Goal: Task Accomplishment & Management: Complete application form

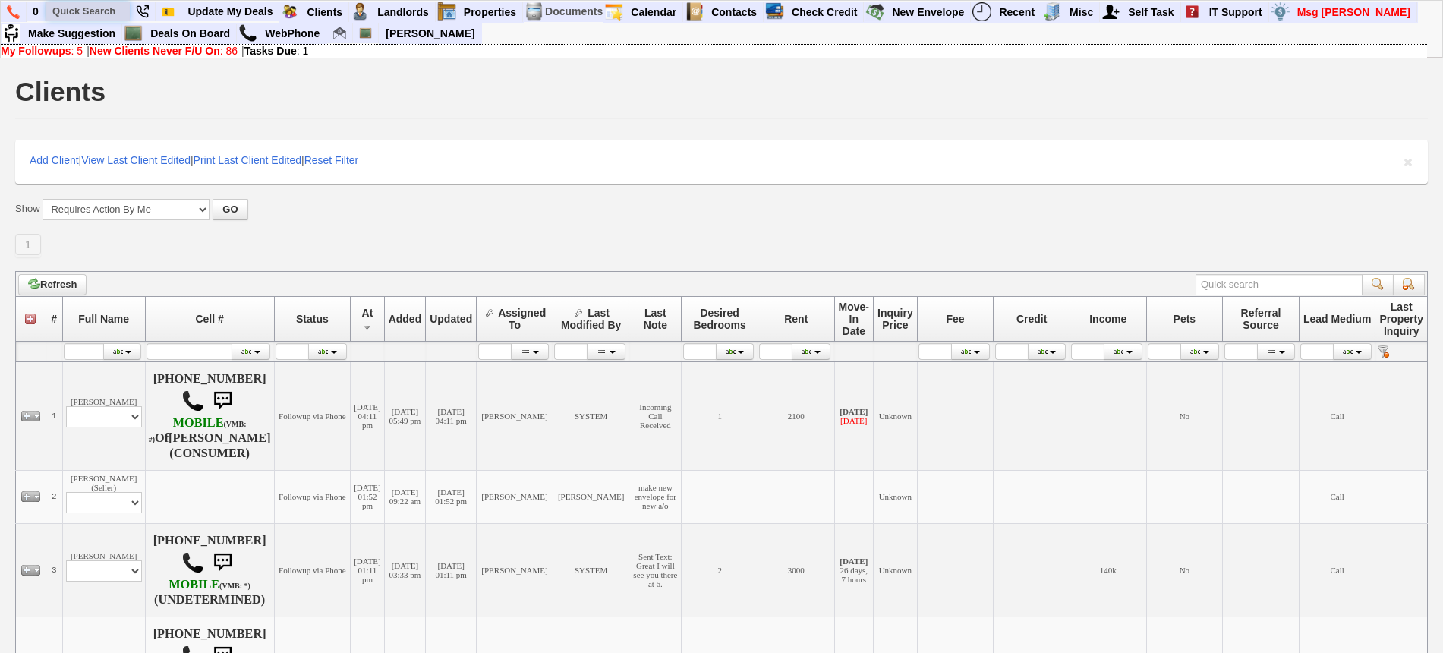
click at [87, 11] on input "text" at bounding box center [88, 11] width 84 height 19
paste input "929) 307-6328"
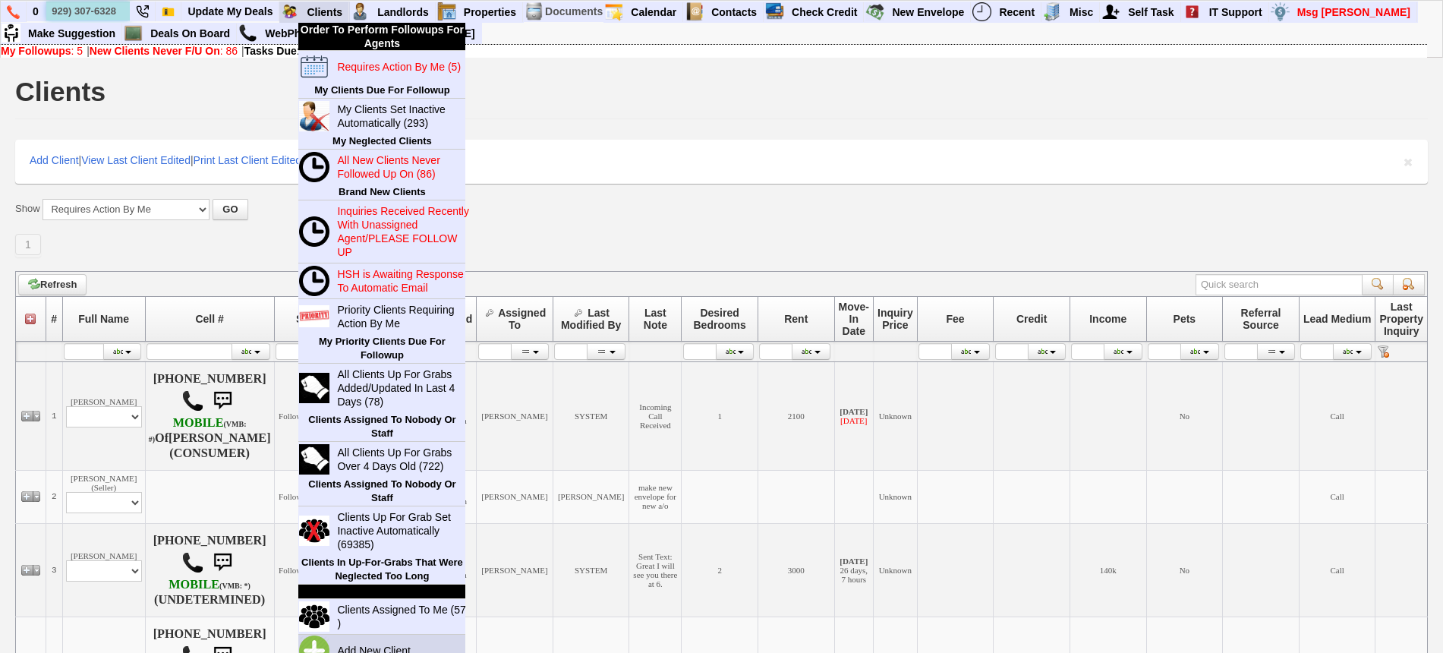
type input "929) 307-6328"
click at [366, 642] on link "Add New Client" at bounding box center [380, 651] width 98 height 20
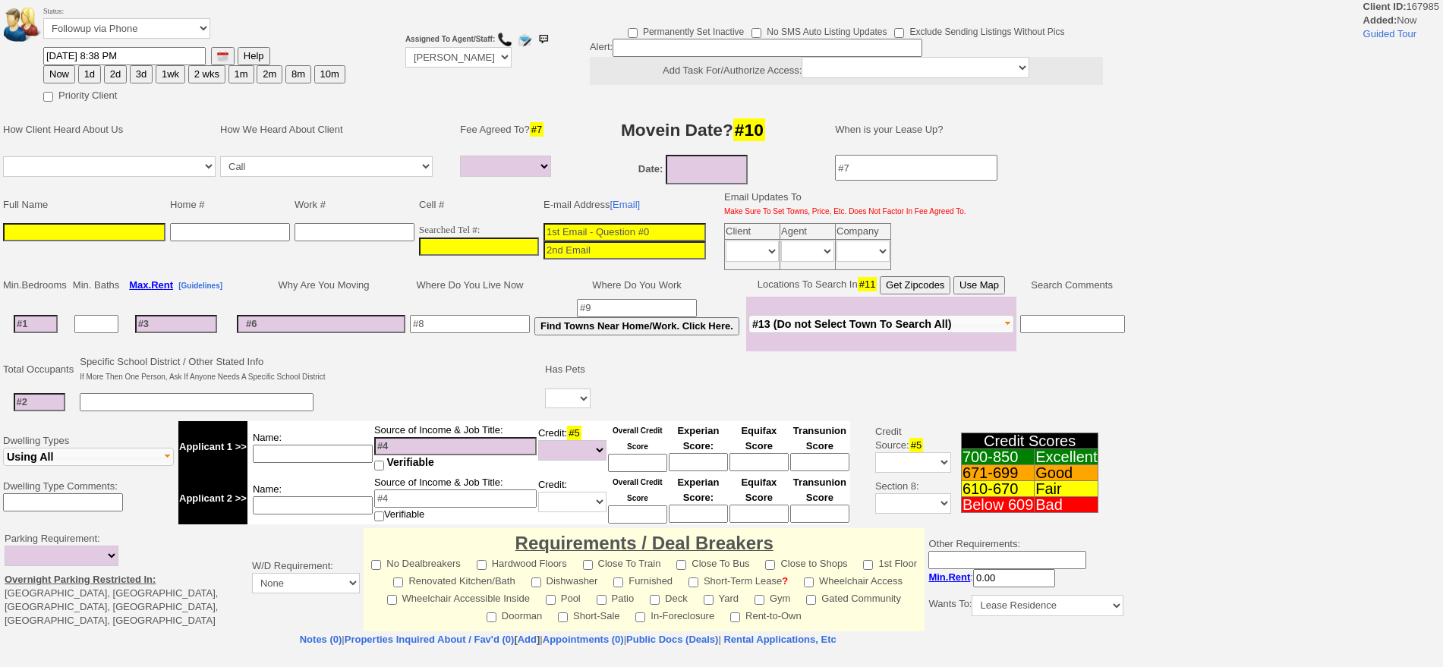
select select
drag, startPoint x: 490, startPoint y: 232, endPoint x: 490, endPoint y: 250, distance: 18.2
click at [490, 250] on td "Searched Tel #:" at bounding box center [479, 247] width 124 height 52
click at [490, 250] on input "___-___-____" at bounding box center [479, 247] width 120 height 18
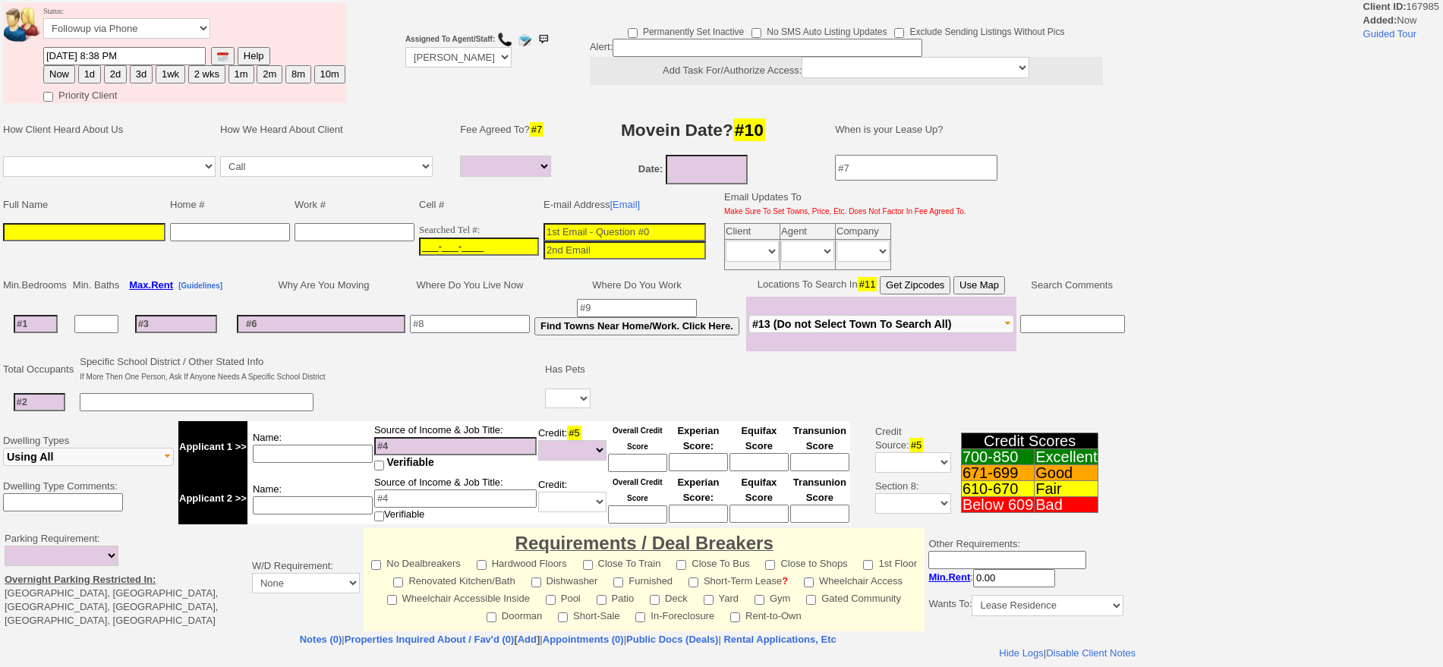
paste input "929-307-6328"
type input "929-307-6328"
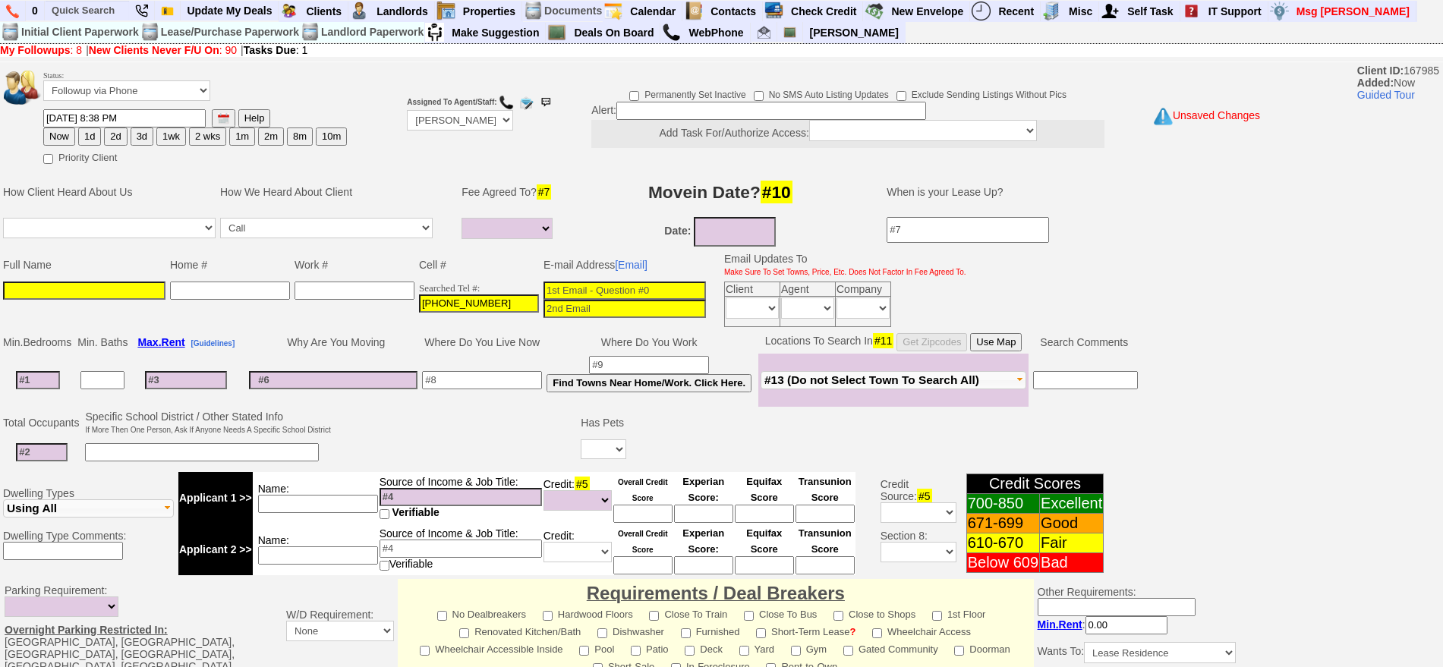
click at [699, 285] on input at bounding box center [625, 291] width 162 height 18
paste input "josecorral72@gmail.com"
type input "josecorral72@gmail.com"
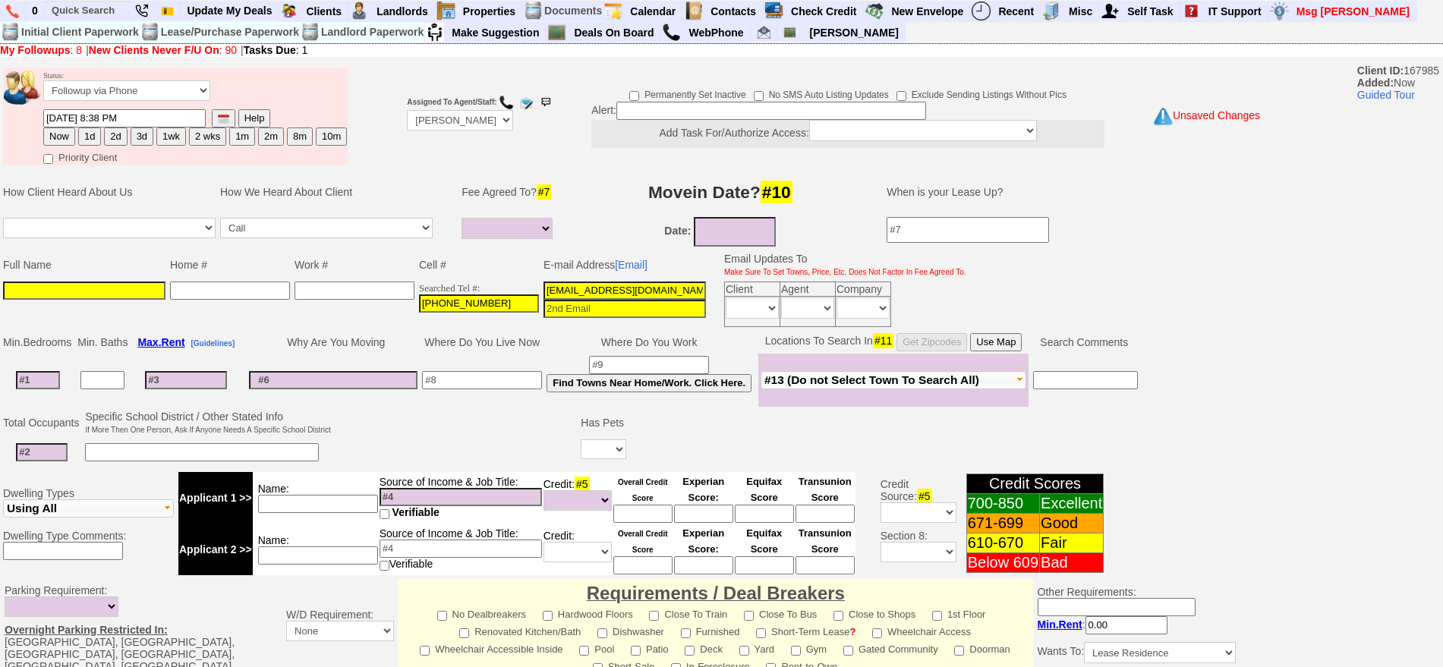
click at [124, 291] on input at bounding box center [84, 291] width 162 height 18
paste input "Jose Corral"
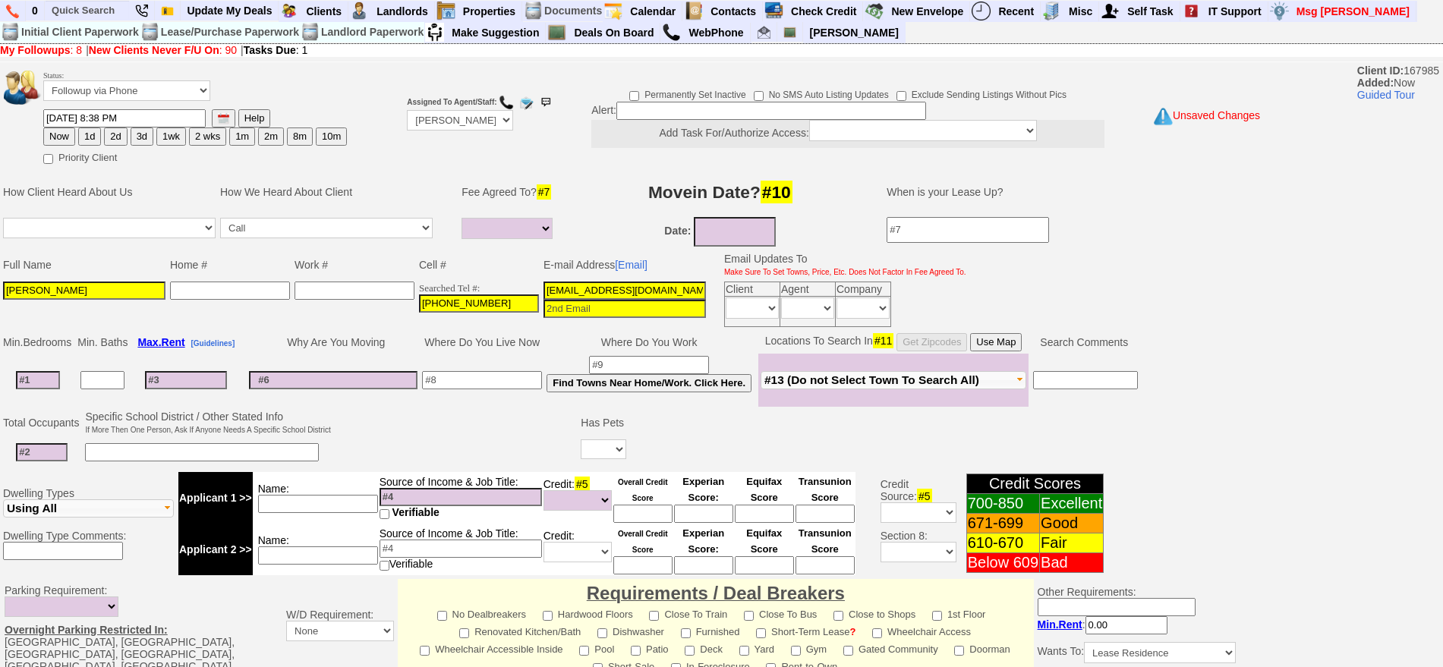
type input "Jose Corral"
click at [85, 139] on button "1d" at bounding box center [89, 137] width 23 height 18
type input "09/19/2025 08:38 PM"
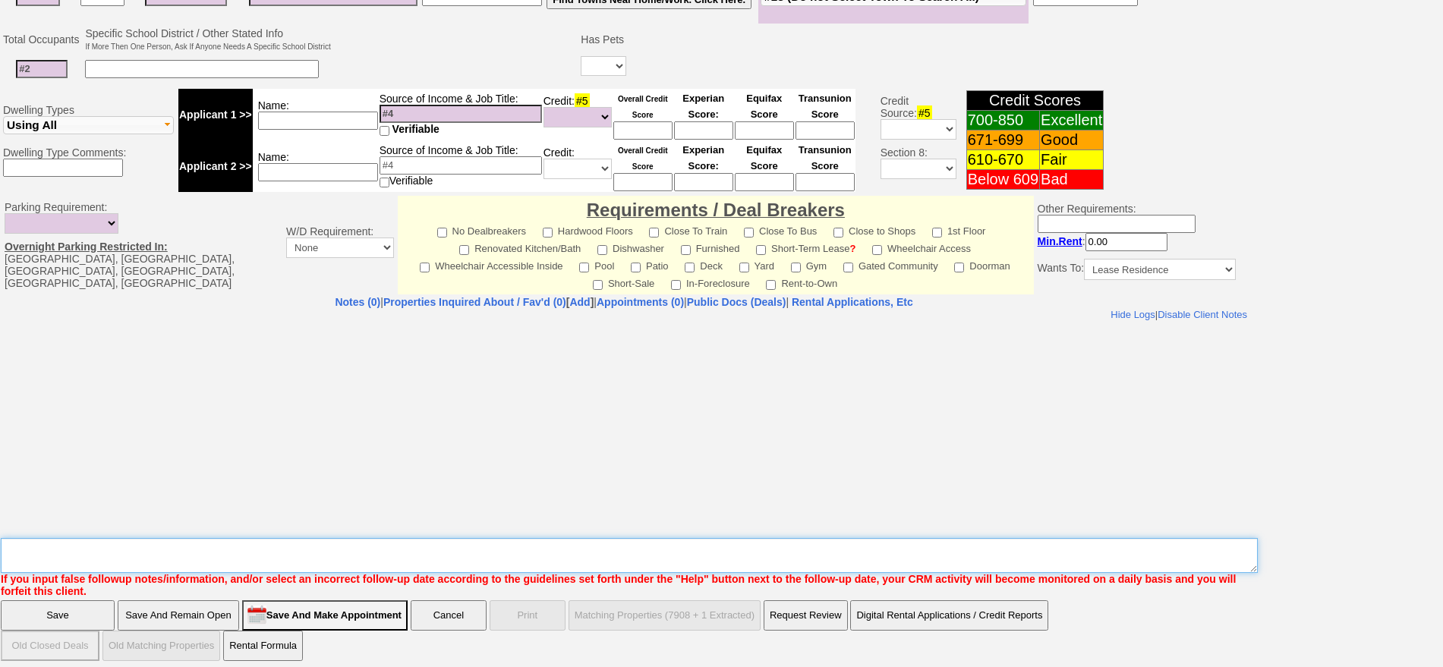
click at [877, 548] on textarea "Insert New Note Here" at bounding box center [629, 555] width 1257 height 35
type textarea "331 w post rd ld from renthq fu"
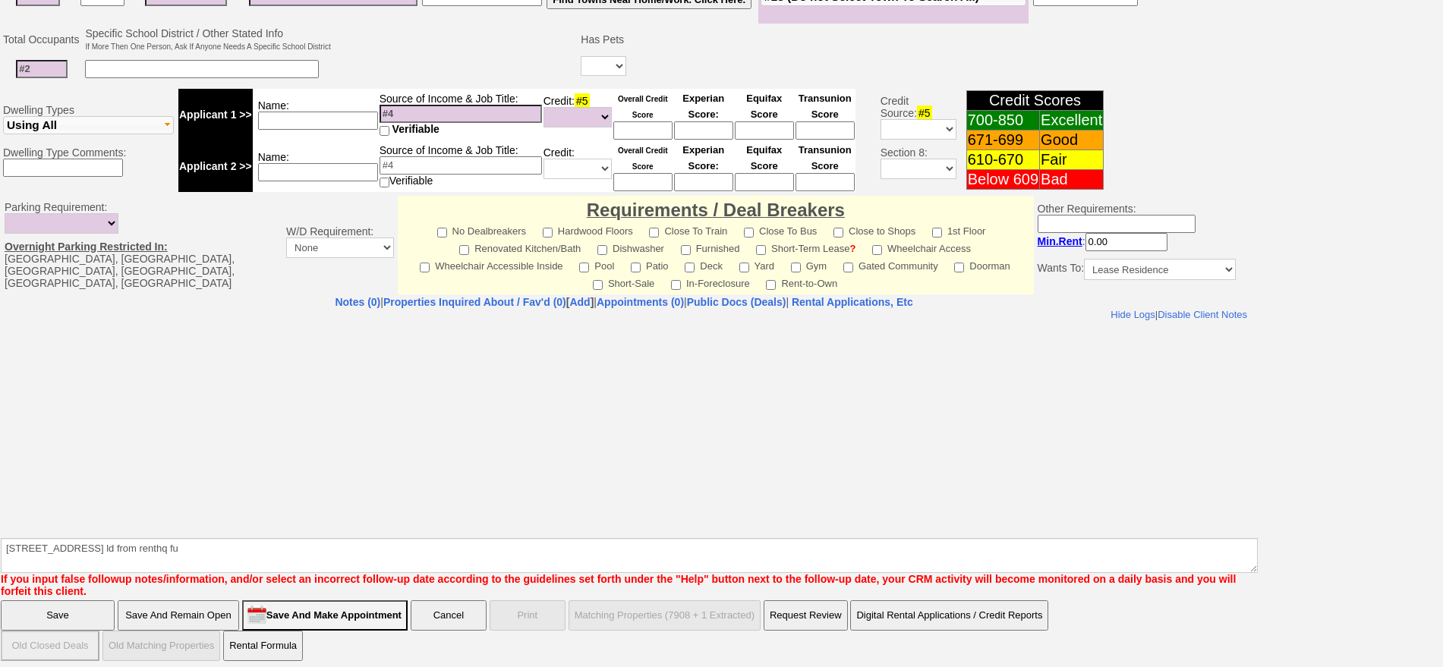
click input "Save" at bounding box center [58, 615] width 114 height 30
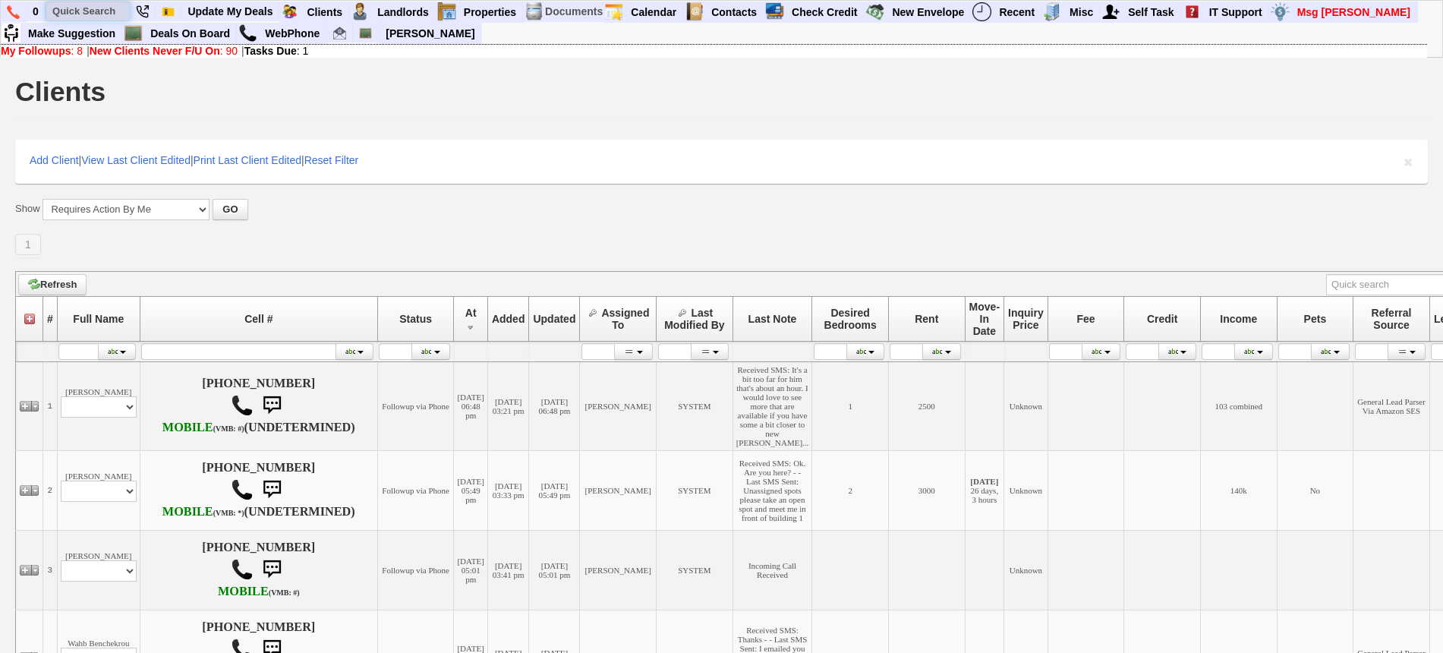
click at [121, 11] on input "text" at bounding box center [88, 11] width 84 height 19
paste input "838) 265-4256"
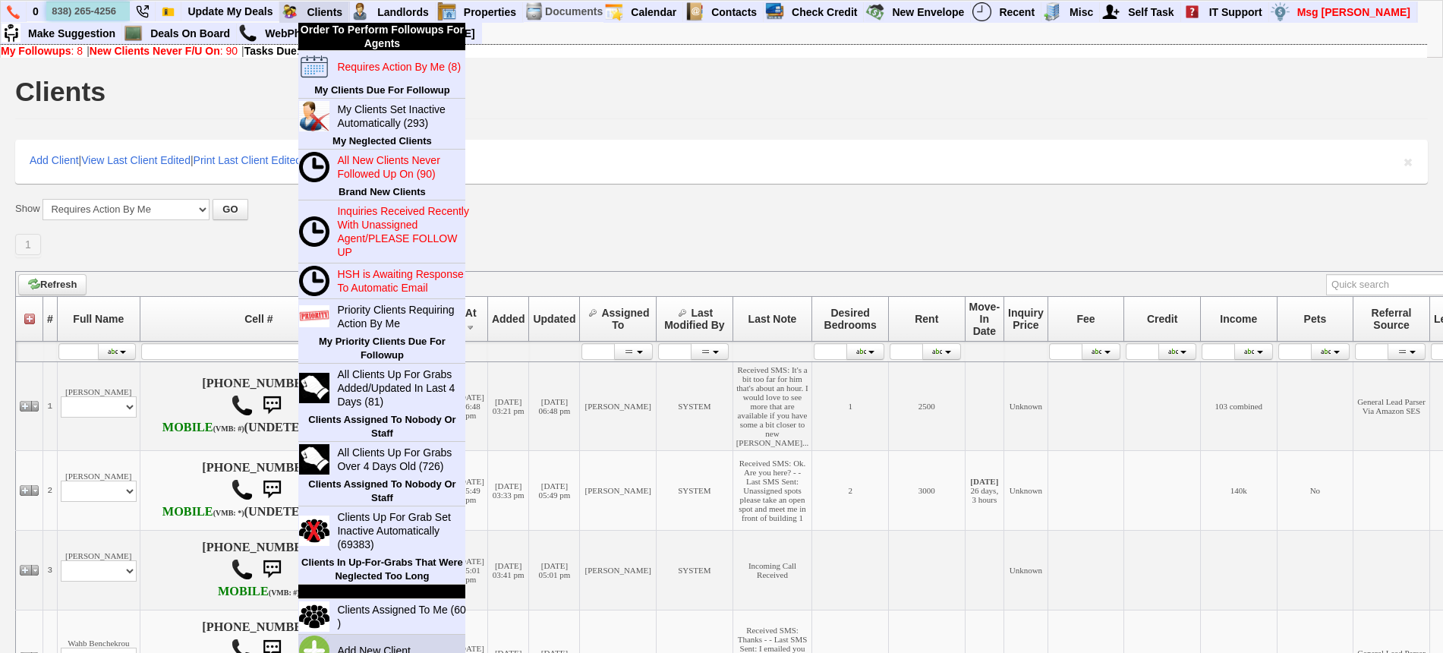
type input "838) 265-4256"
click at [386, 644] on link "Add New Client" at bounding box center [380, 651] width 98 height 20
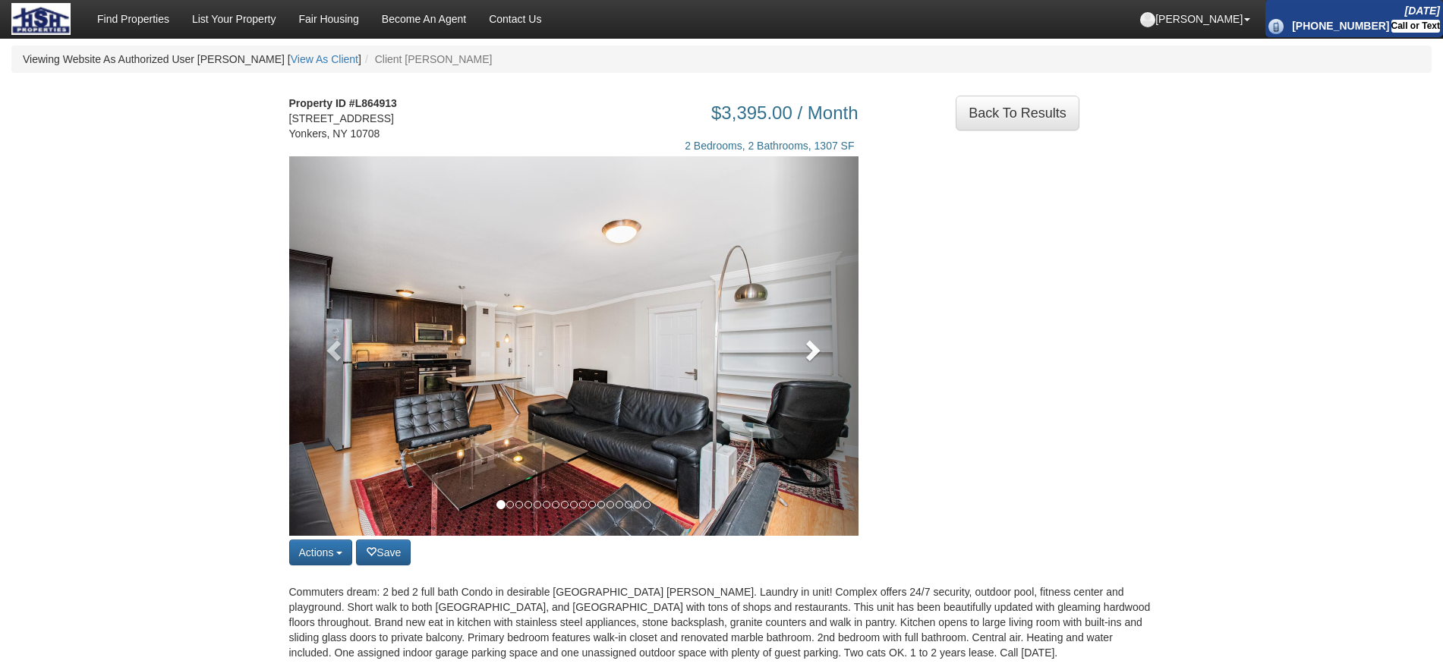
click at [833, 382] on link at bounding box center [816, 346] width 86 height 380
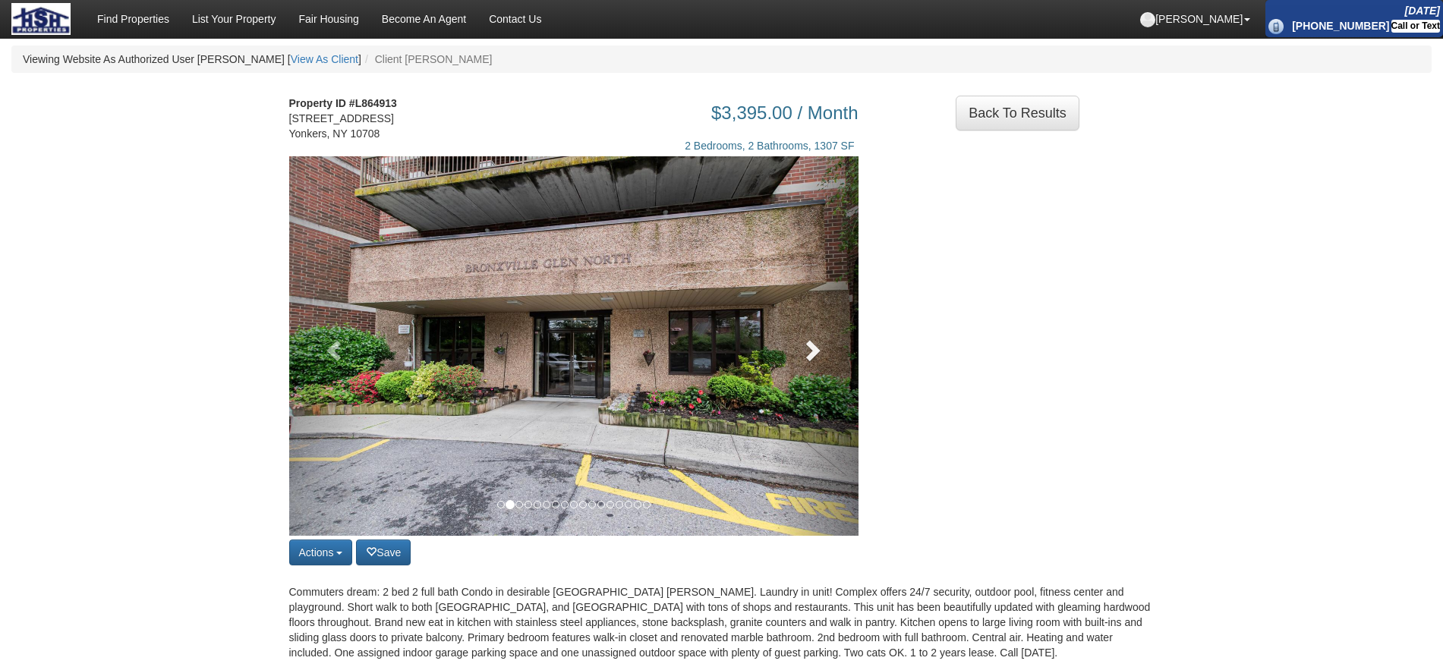
click at [833, 382] on link at bounding box center [816, 346] width 86 height 380
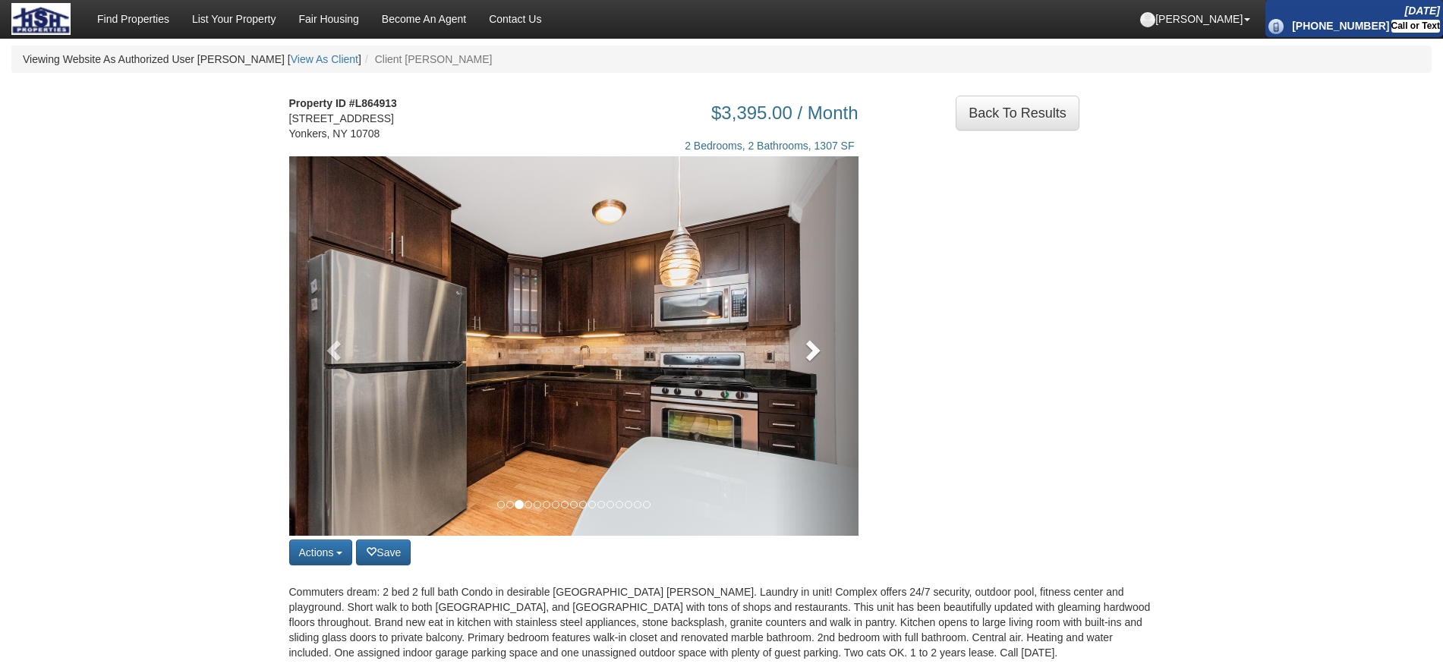
click at [833, 382] on link at bounding box center [816, 346] width 86 height 380
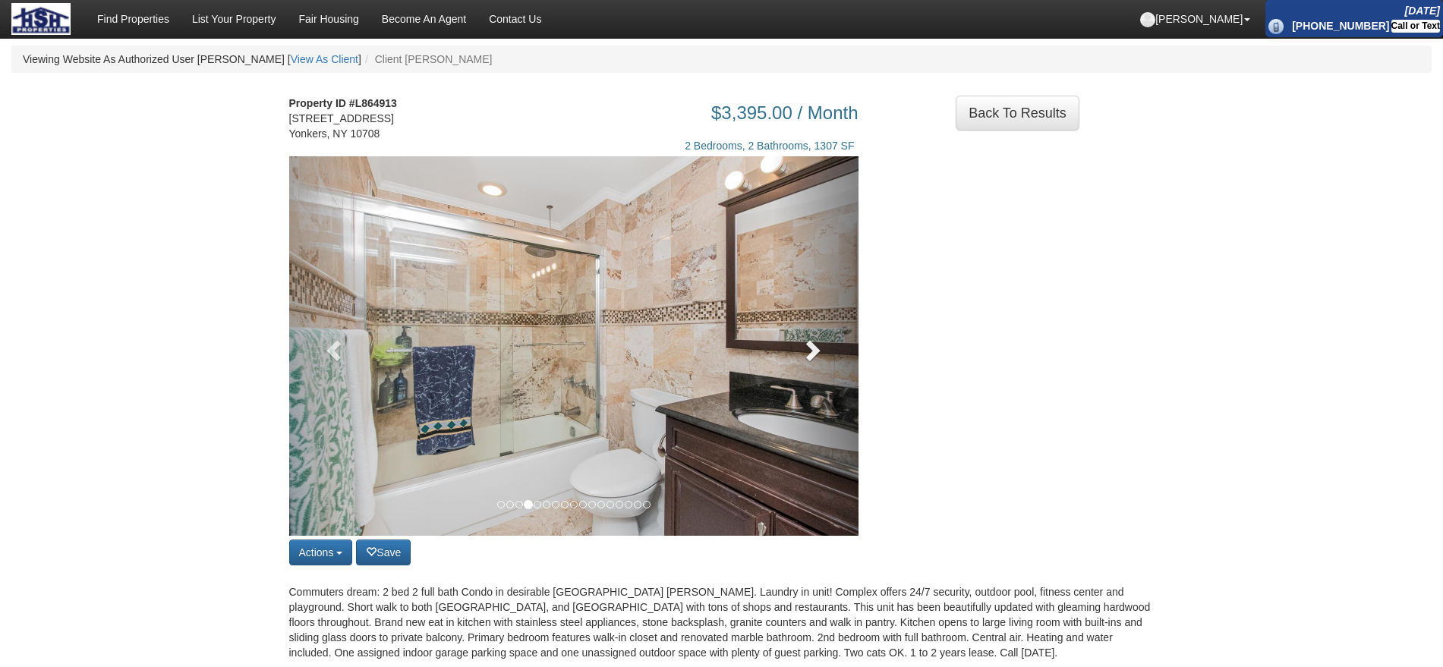
click at [833, 382] on link at bounding box center [816, 346] width 86 height 380
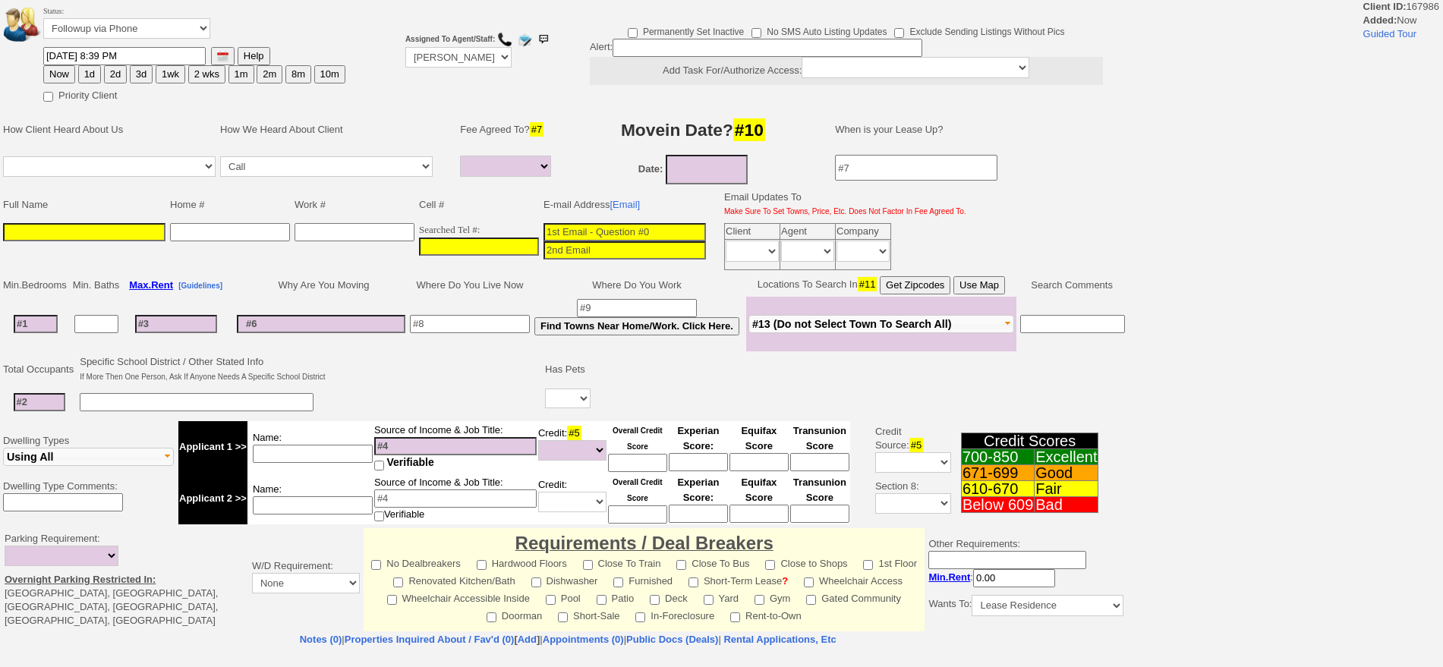
select select
click at [508, 253] on input "___-___-____" at bounding box center [479, 247] width 120 height 18
paste input "[PHONE_NUMBER]"
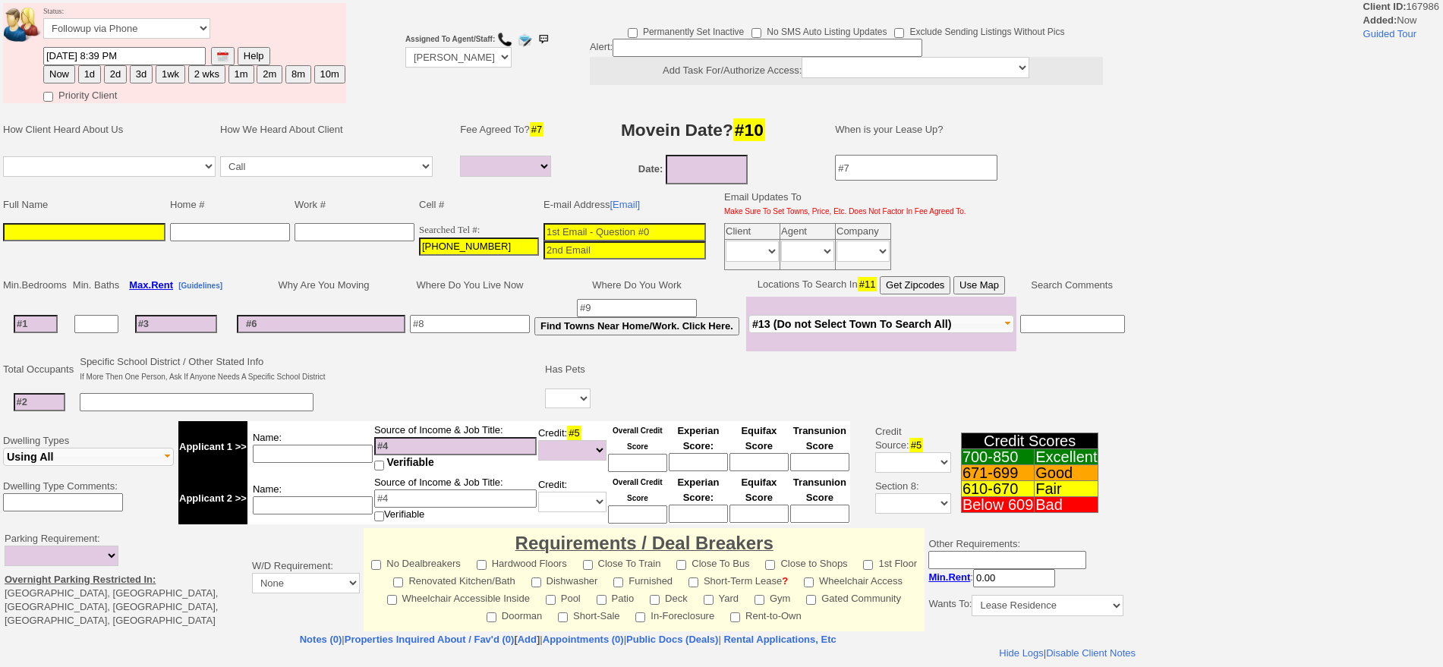
type input "[PHONE_NUMBER]"
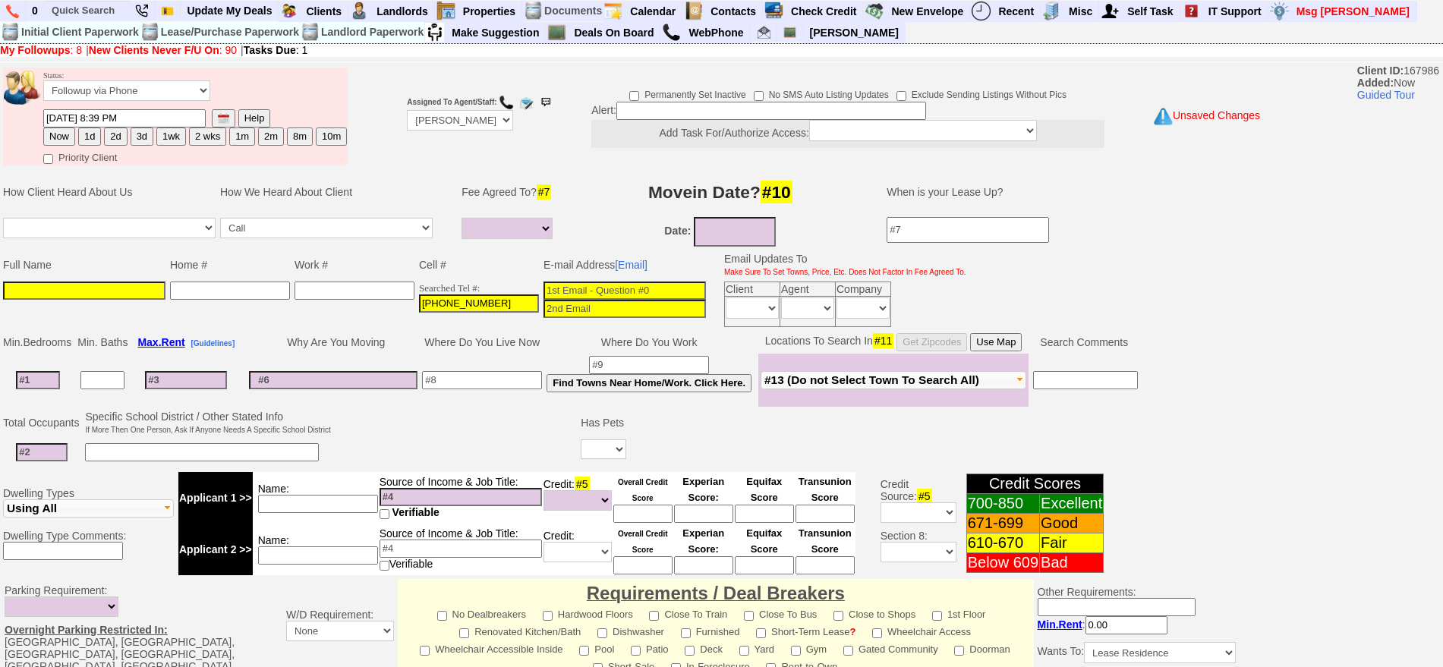
click at [581, 285] on input at bounding box center [625, 291] width 162 height 18
paste input "ocheatham12@gmail.com"
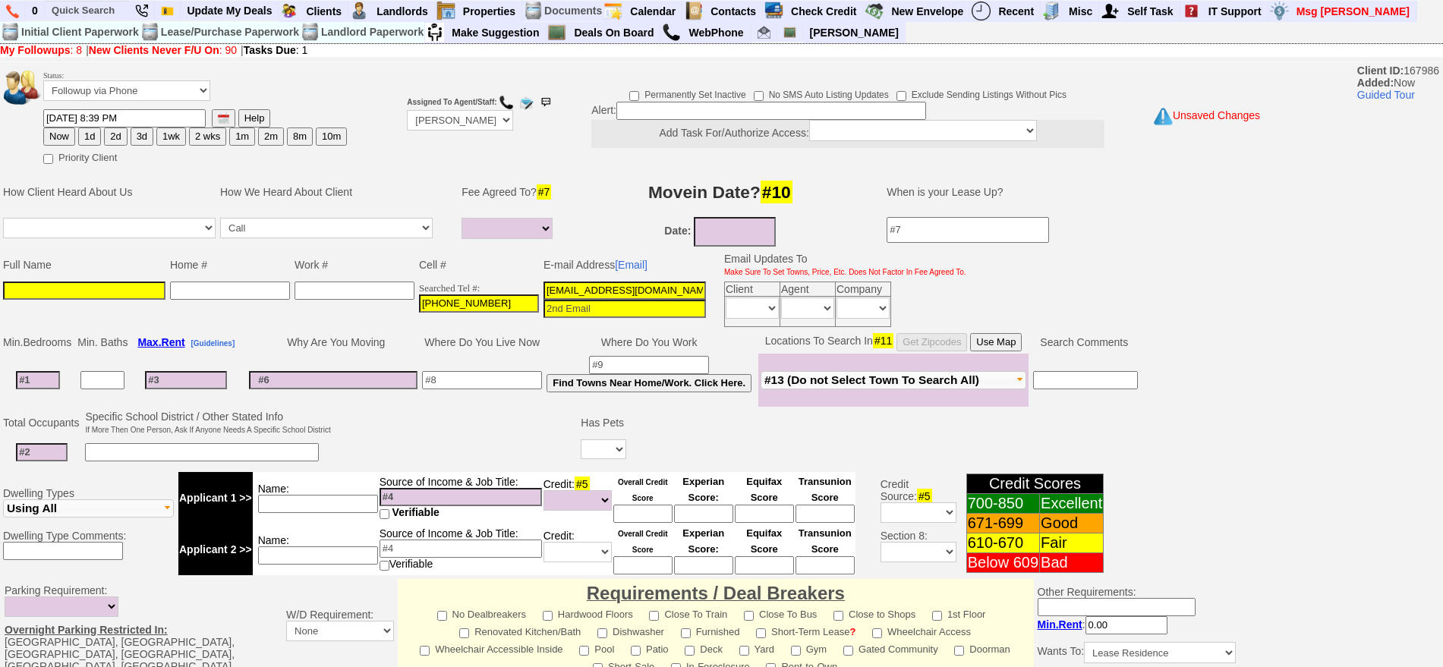
type input "ocheatham12@gmail.com"
click at [147, 287] on input at bounding box center [84, 291] width 162 height 18
click at [99, 5] on input "text" at bounding box center [88, 10] width 84 height 19
paste input "838) 265-4256"
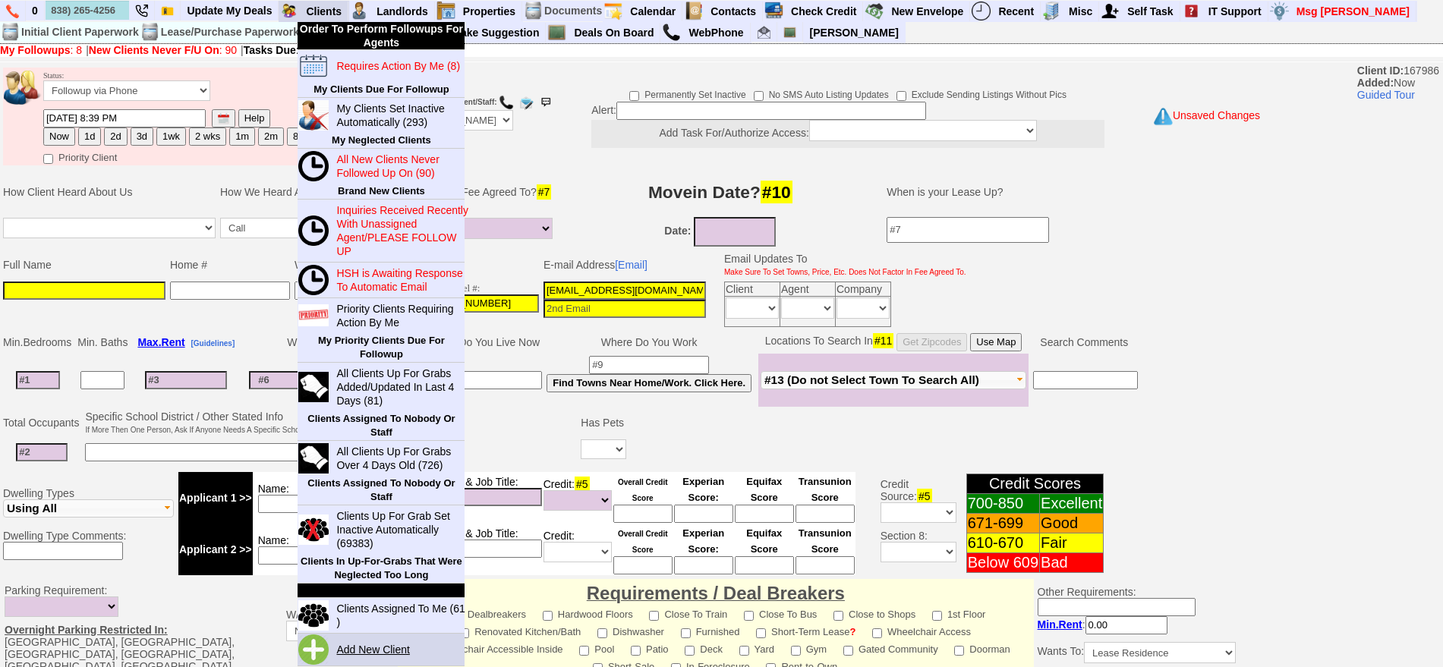
click at [344, 641] on link "Add New Client" at bounding box center [379, 650] width 98 height 20
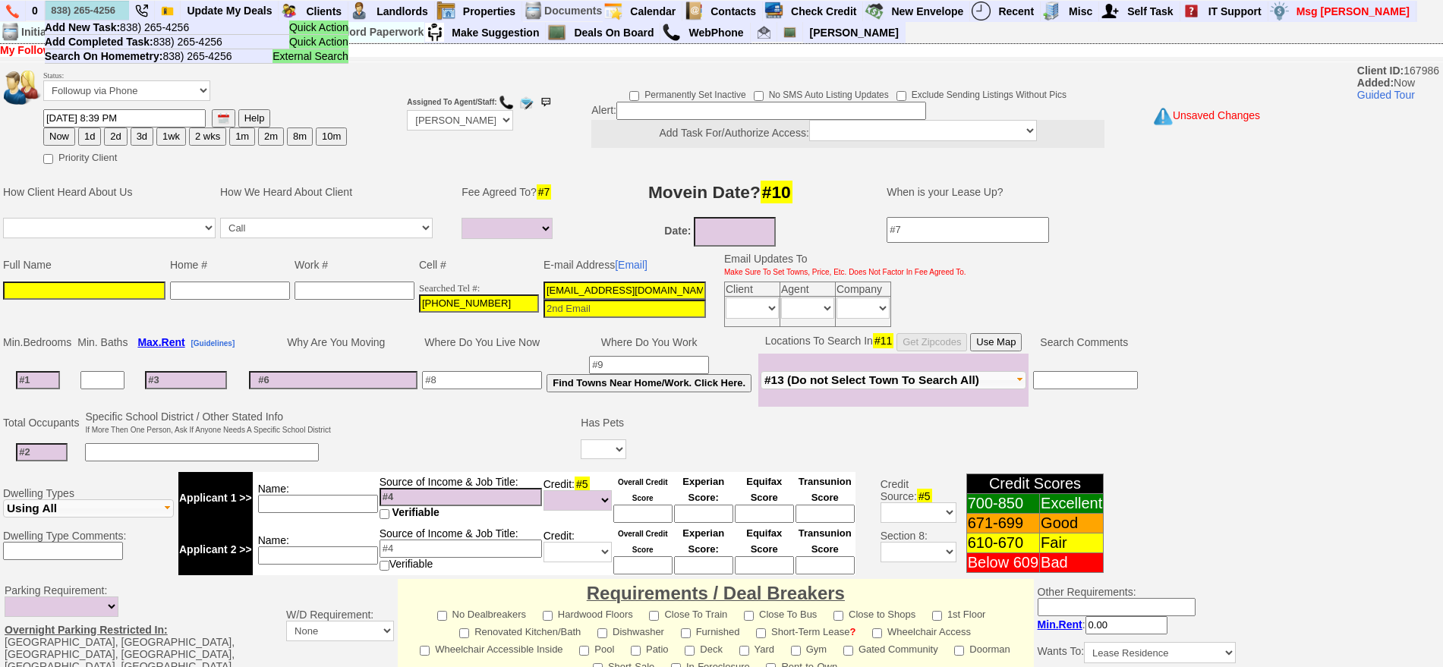
click at [129, 280] on ul "Quick Action Add New Task: 838) 265-4256 Quick Action Add Completed Task: 838) …" at bounding box center [197, 270] width 304 height 500
click at [131, 285] on ul "Quick Action Add New Task: 838) 265-4256 Quick Action Add Completed Task: 838) …" at bounding box center [197, 270] width 304 height 500
click at [124, 297] on ul "Quick Action Add New Task: 838) 265-4256 Quick Action Add Completed Task: 838) …" at bounding box center [197, 270] width 304 height 500
click at [103, 285] on ul "Quick Action Add New Task: 838) 265-4256 Quick Action Add Completed Task: 838) …" at bounding box center [197, 270] width 304 height 500
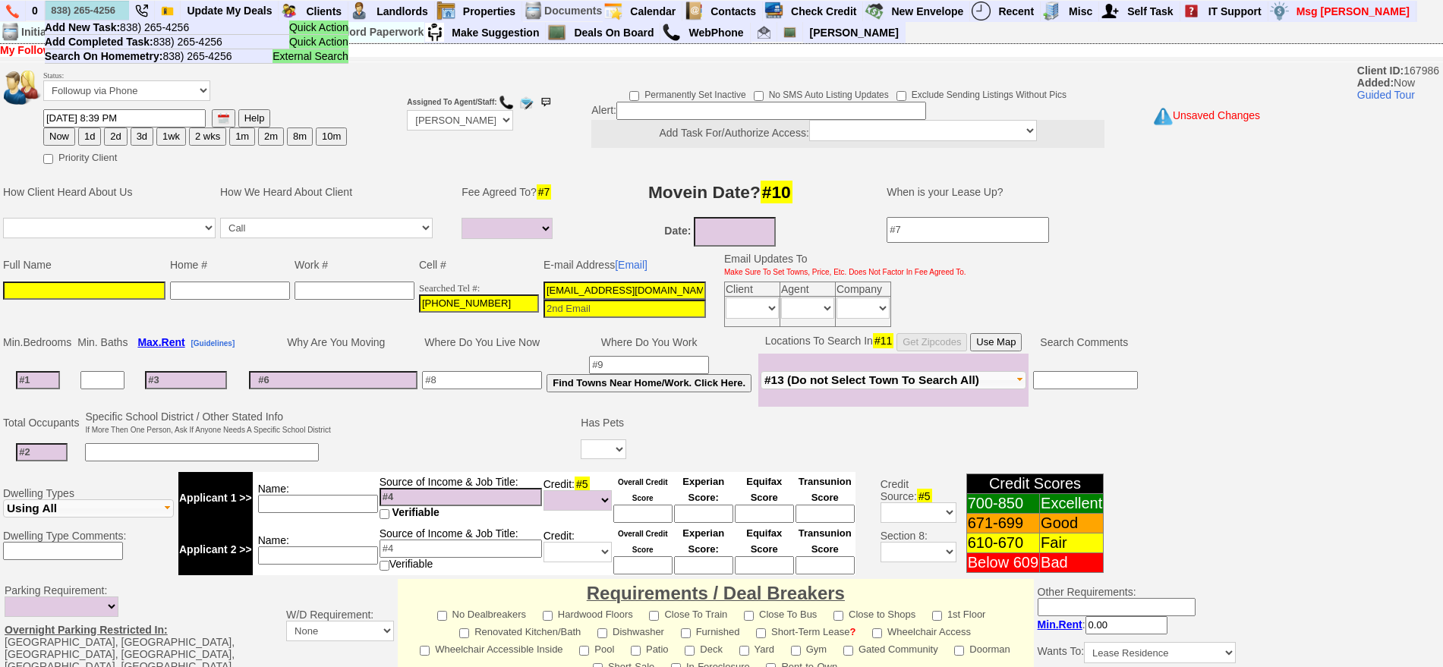
click at [76, 285] on ul "Quick Action Add New Task: 838) 265-4256 Quick Action Add Completed Task: 838) …" at bounding box center [197, 270] width 304 height 500
click at [99, 6] on input "838) 265-4256" at bounding box center [88, 10] width 84 height 19
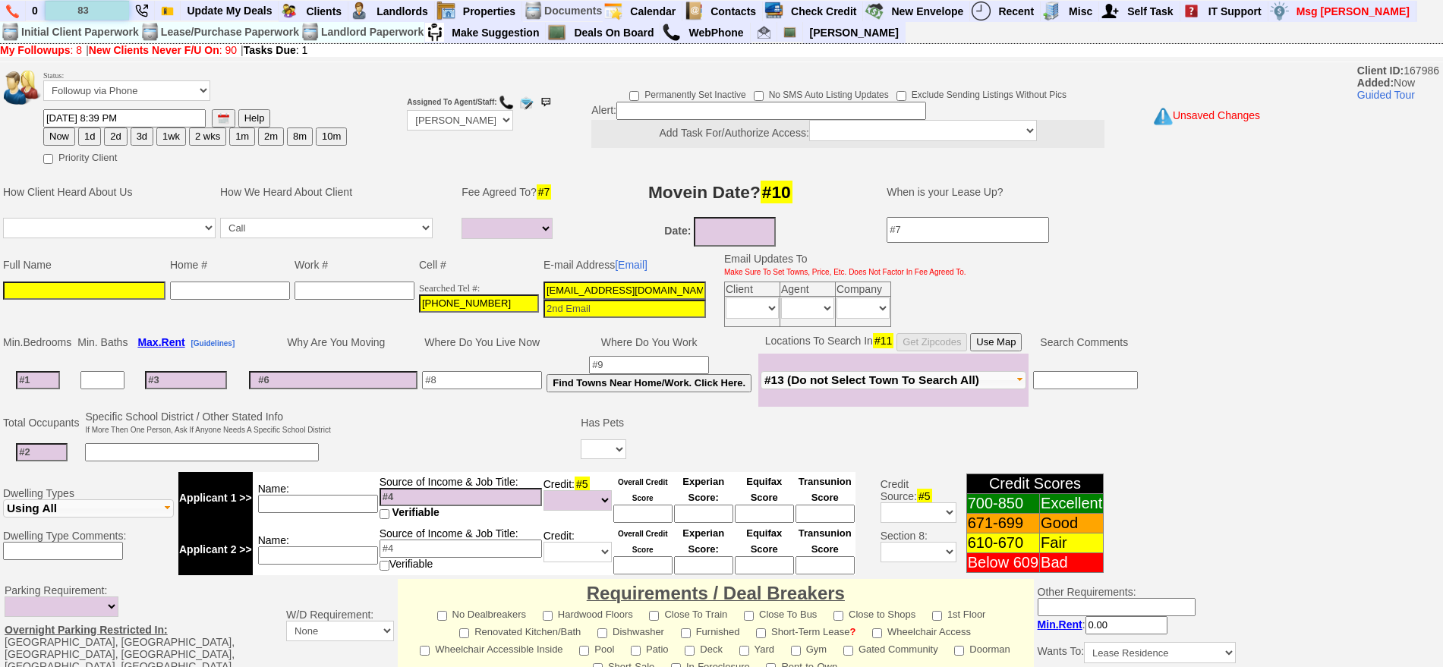
type input "8"
click at [37, 306] on td at bounding box center [84, 304] width 167 height 50
click at [42, 297] on input at bounding box center [84, 291] width 162 height 18
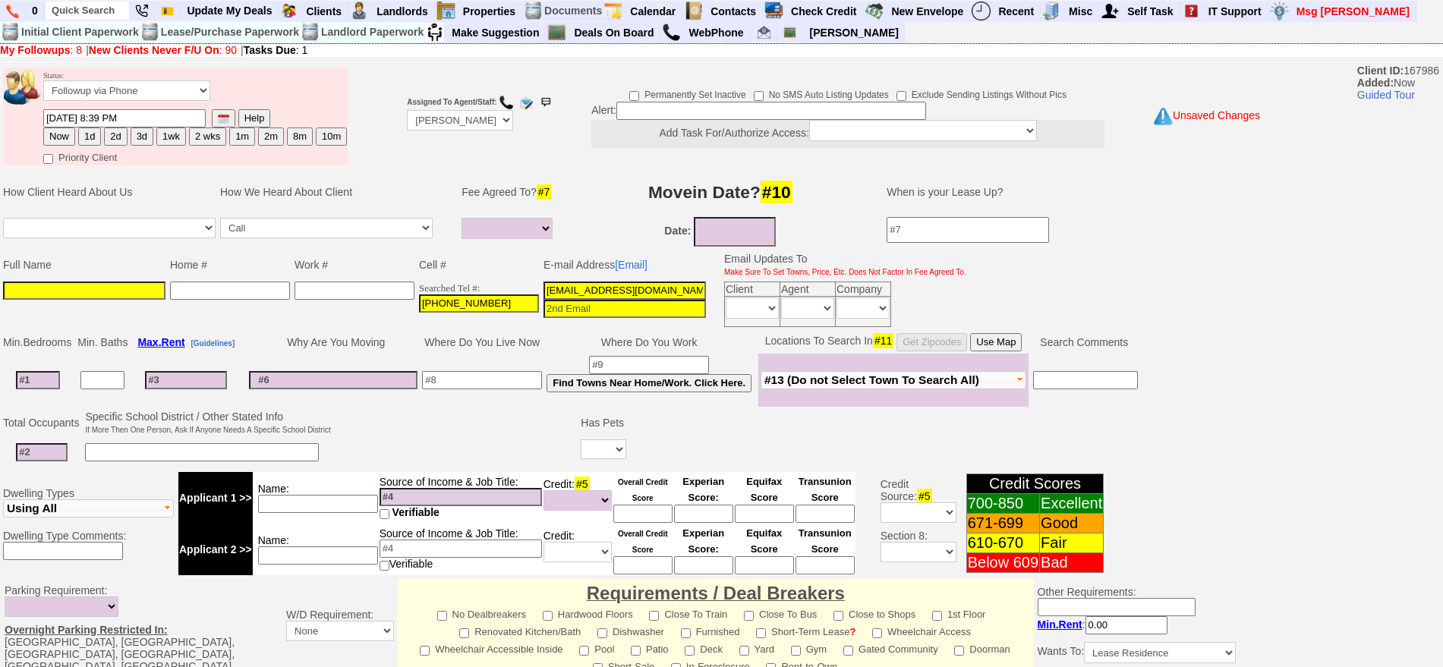
paste input "[PERSON_NAME]"
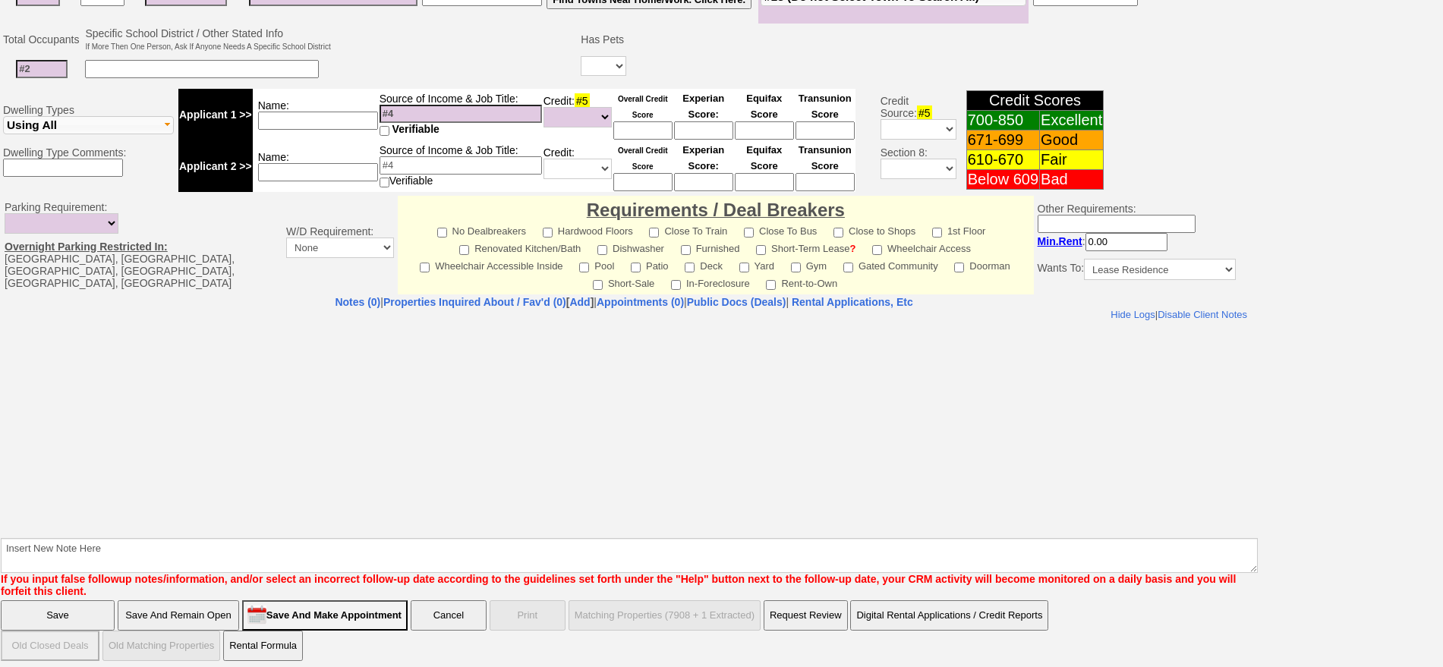
type input "[PERSON_NAME]"
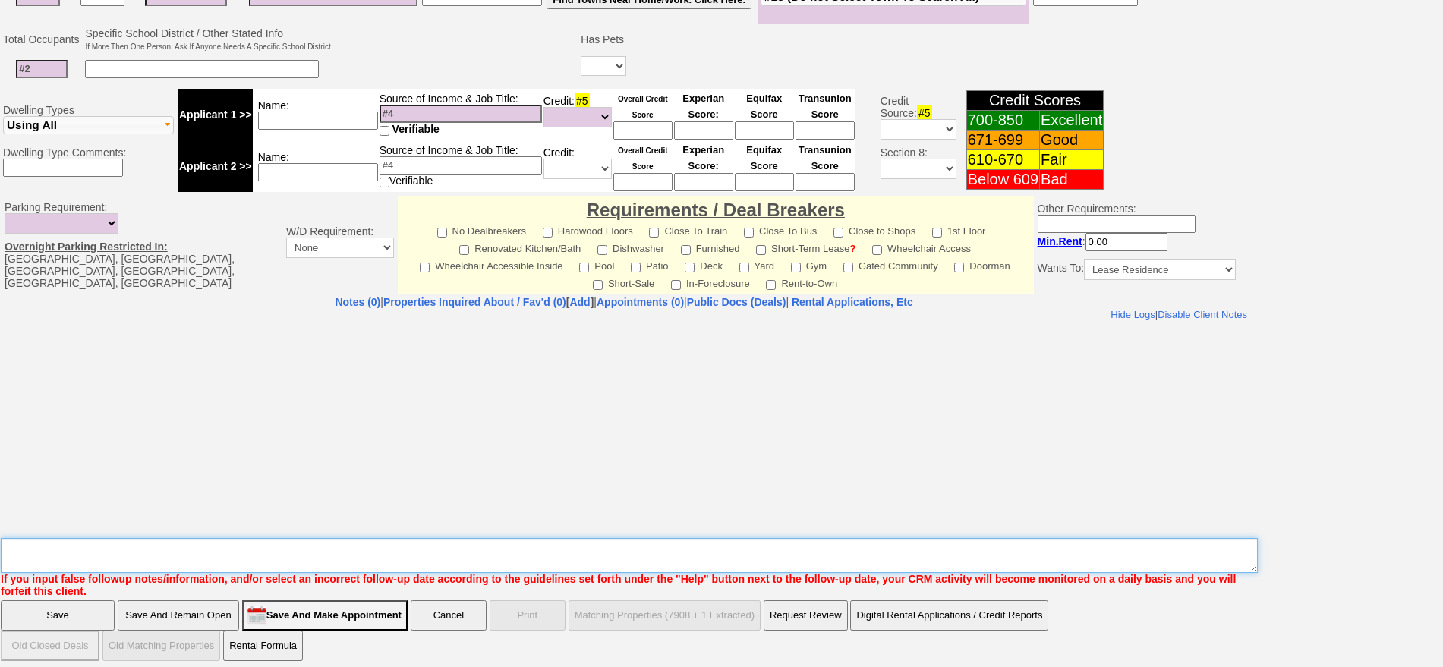
click at [772, 545] on textarea "Insert New Note Here" at bounding box center [629, 555] width 1257 height 35
type textarea "o"
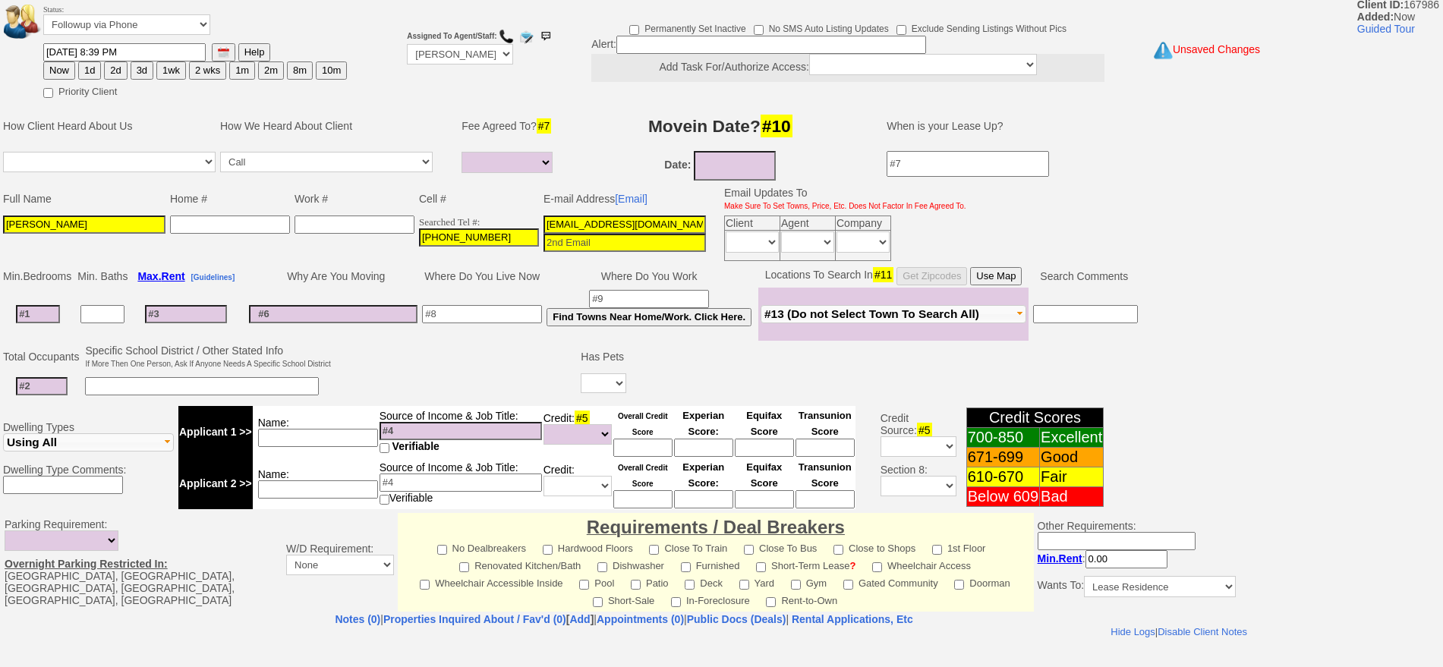
scroll to position [0, 0]
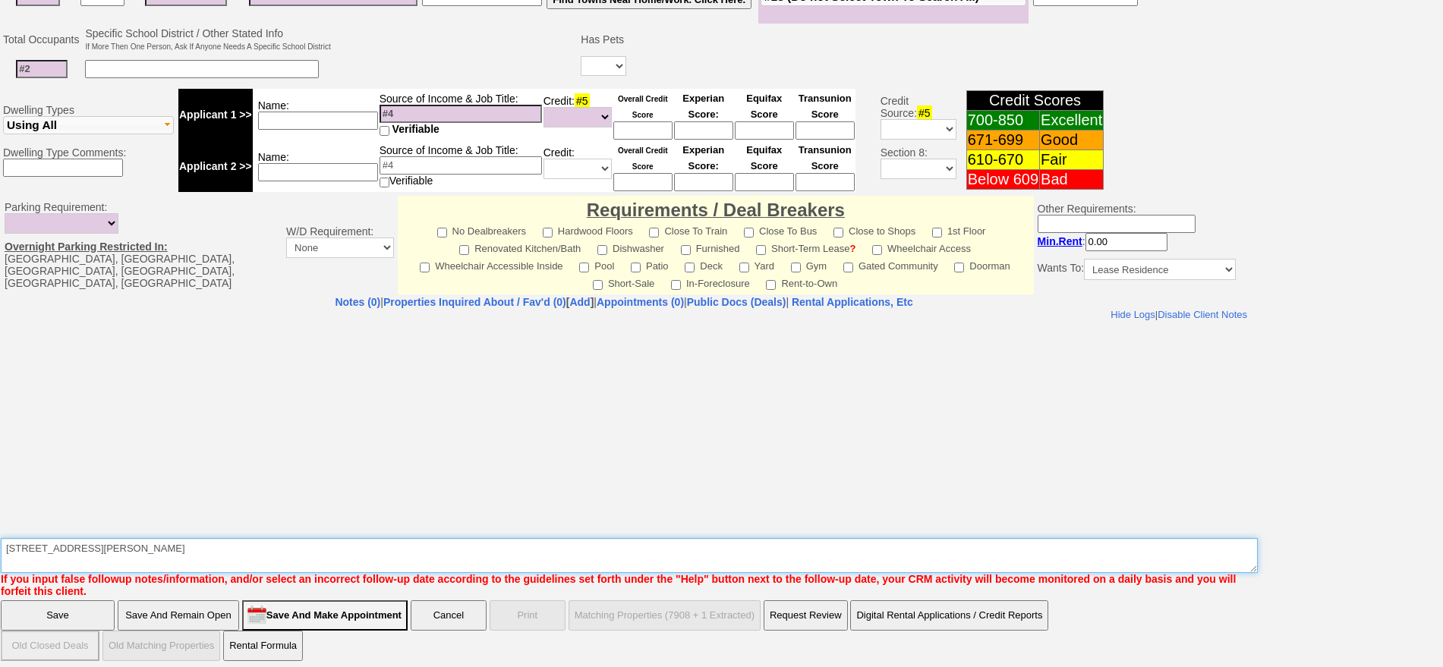
type textarea "[STREET_ADDRESS][PERSON_NAME]"
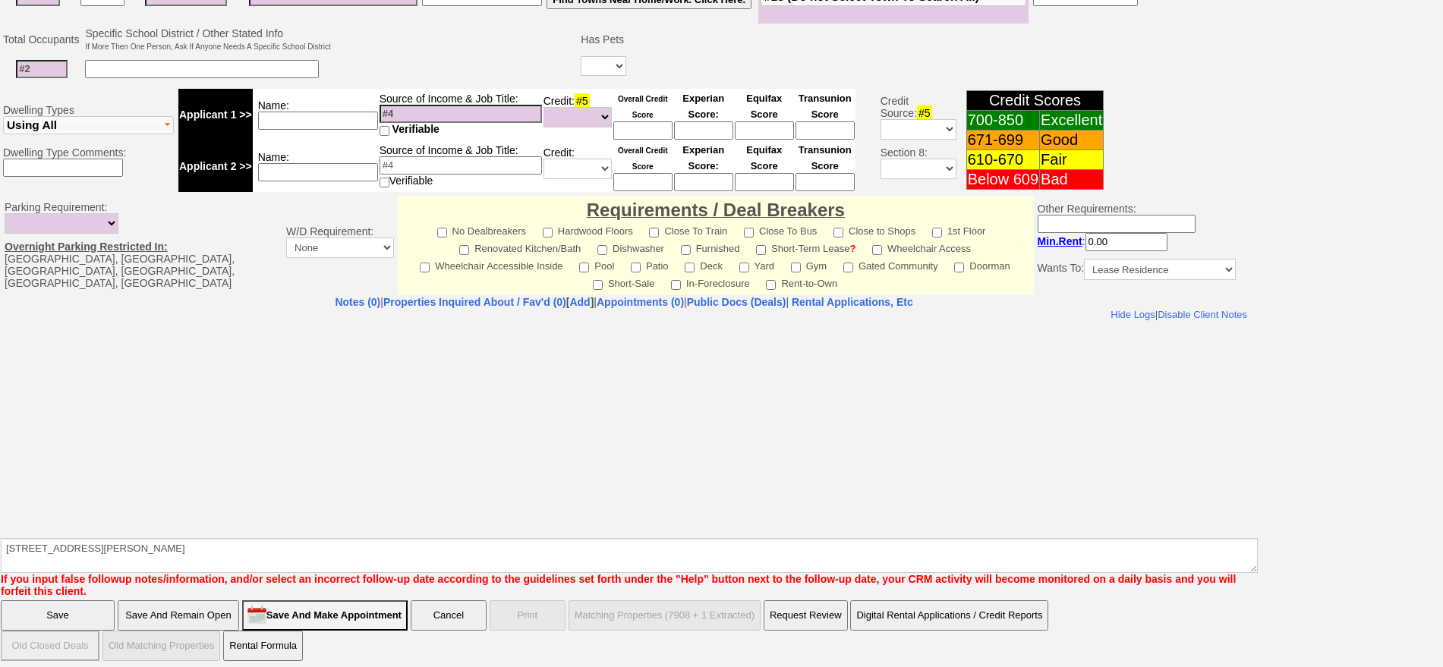
click at [45, 603] on input "Save" at bounding box center [58, 615] width 114 height 30
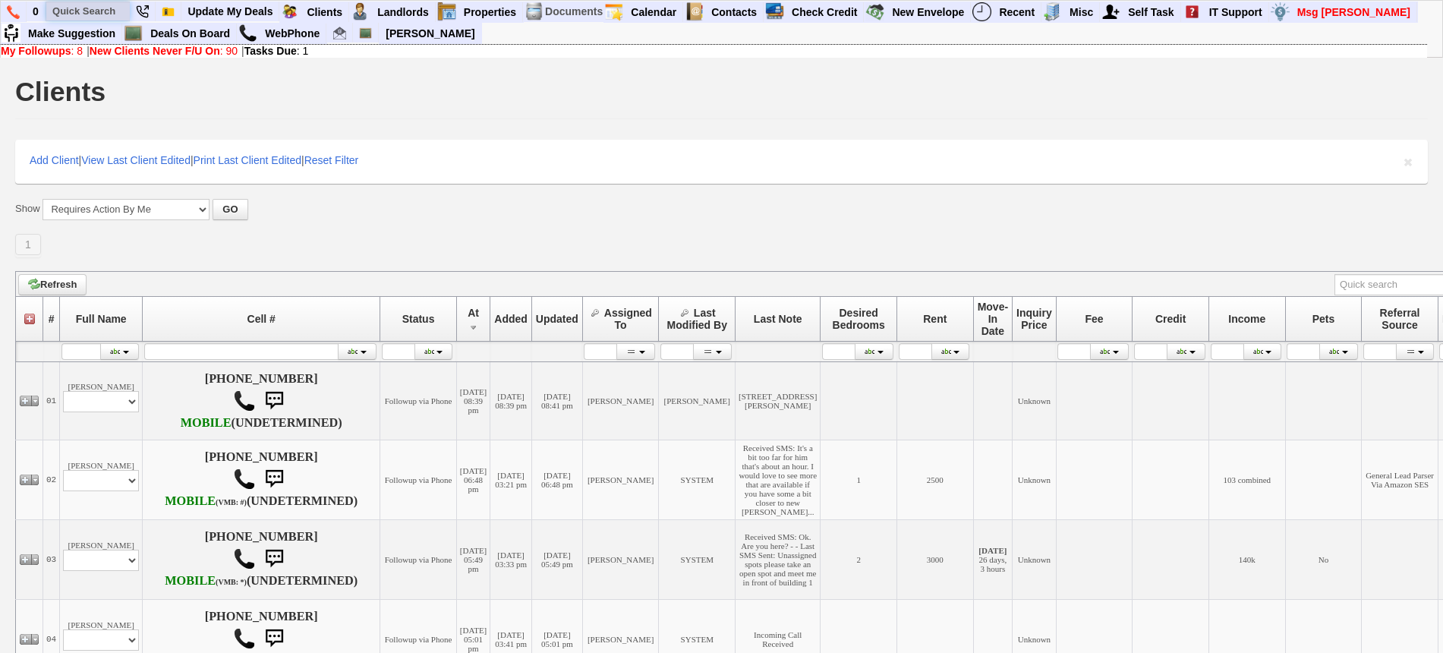
click at [96, 5] on input "text" at bounding box center [88, 11] width 84 height 19
paste input "[PHONE_NUMBER]"
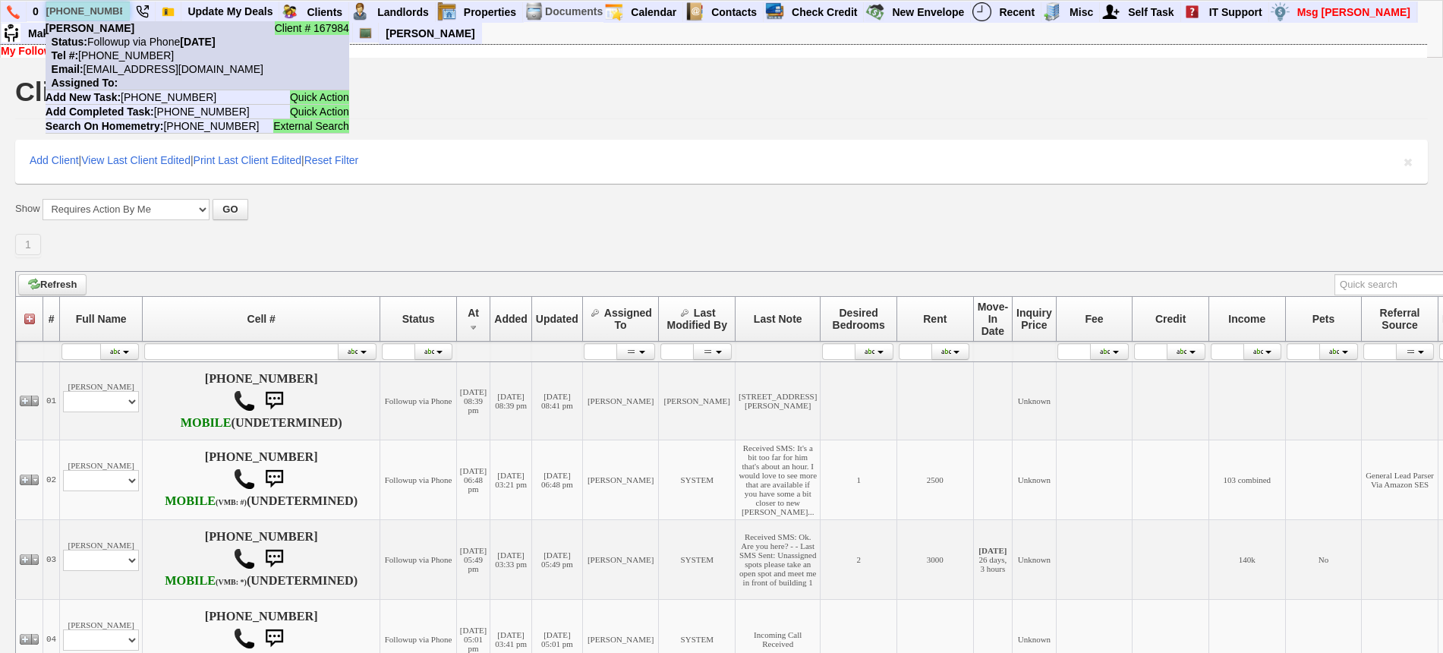
type input "[PHONE_NUMBER]"
click at [120, 42] on nobr "Status: Followup via Phone [DATE]" at bounding box center [131, 42] width 170 height 12
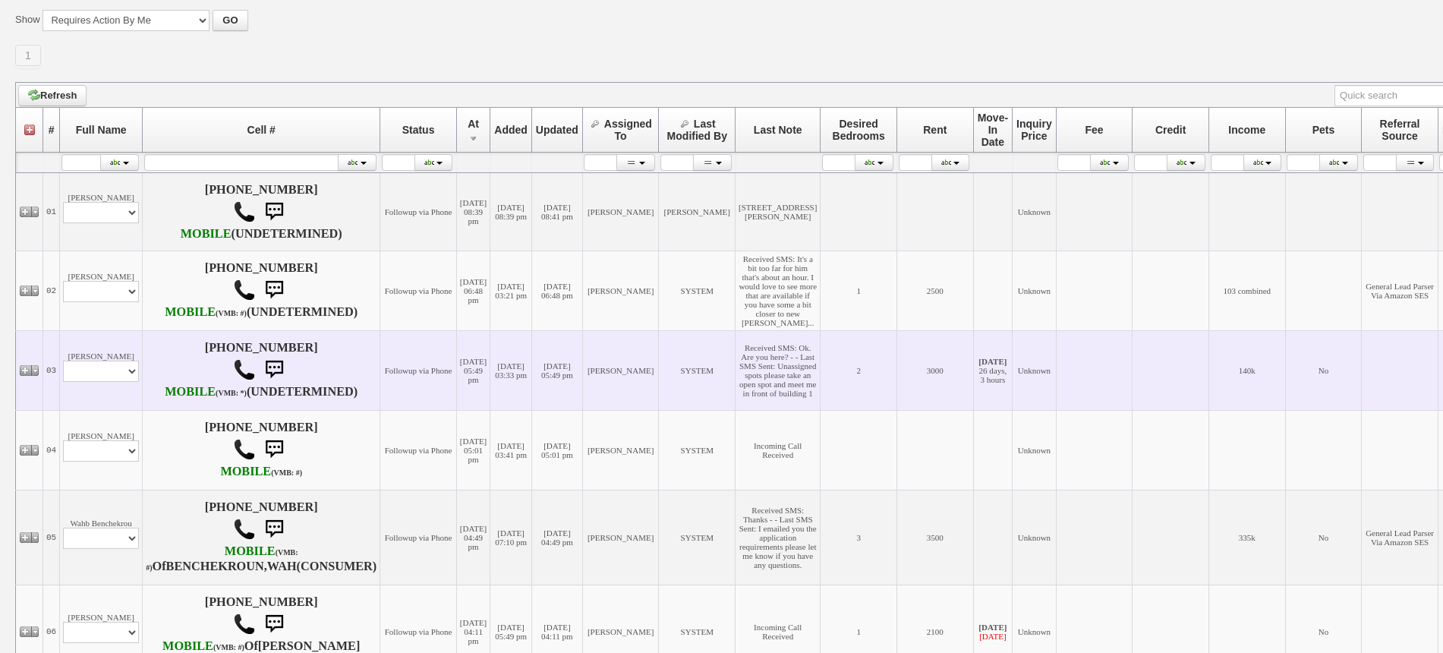
scroll to position [569, 0]
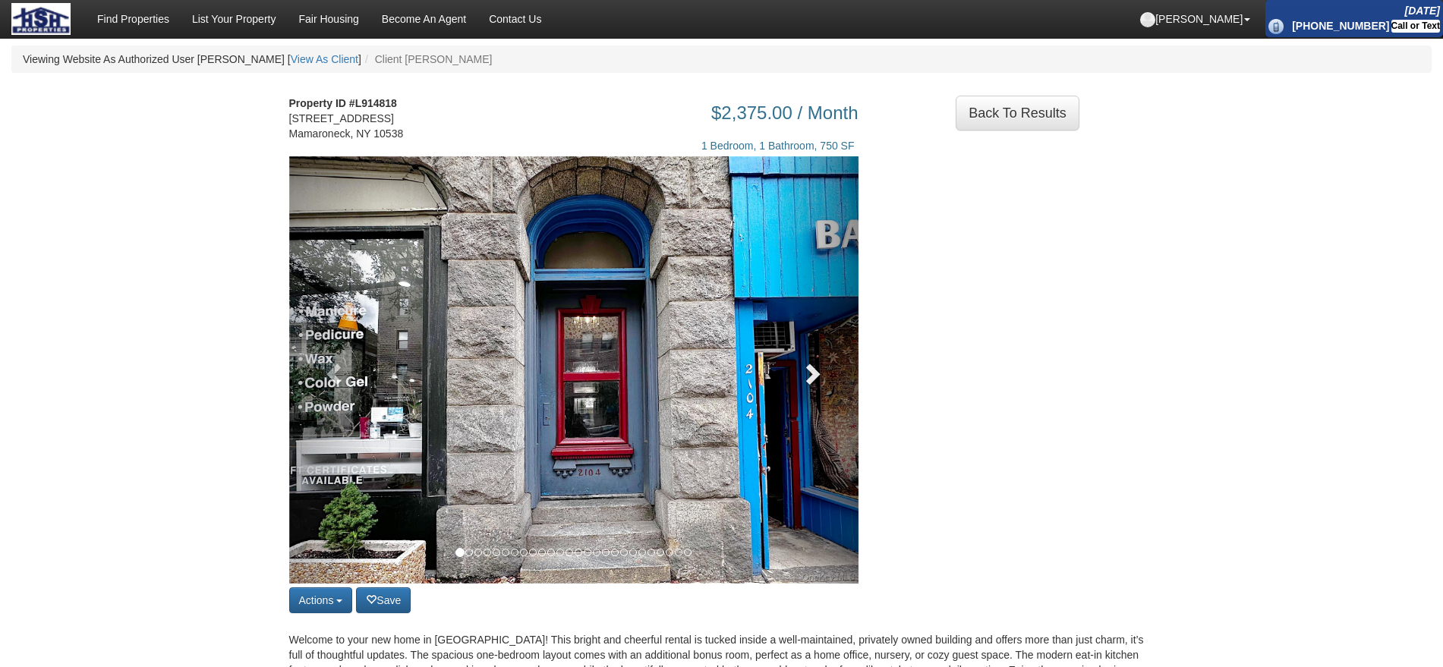
click at [804, 385] on span at bounding box center [811, 373] width 23 height 23
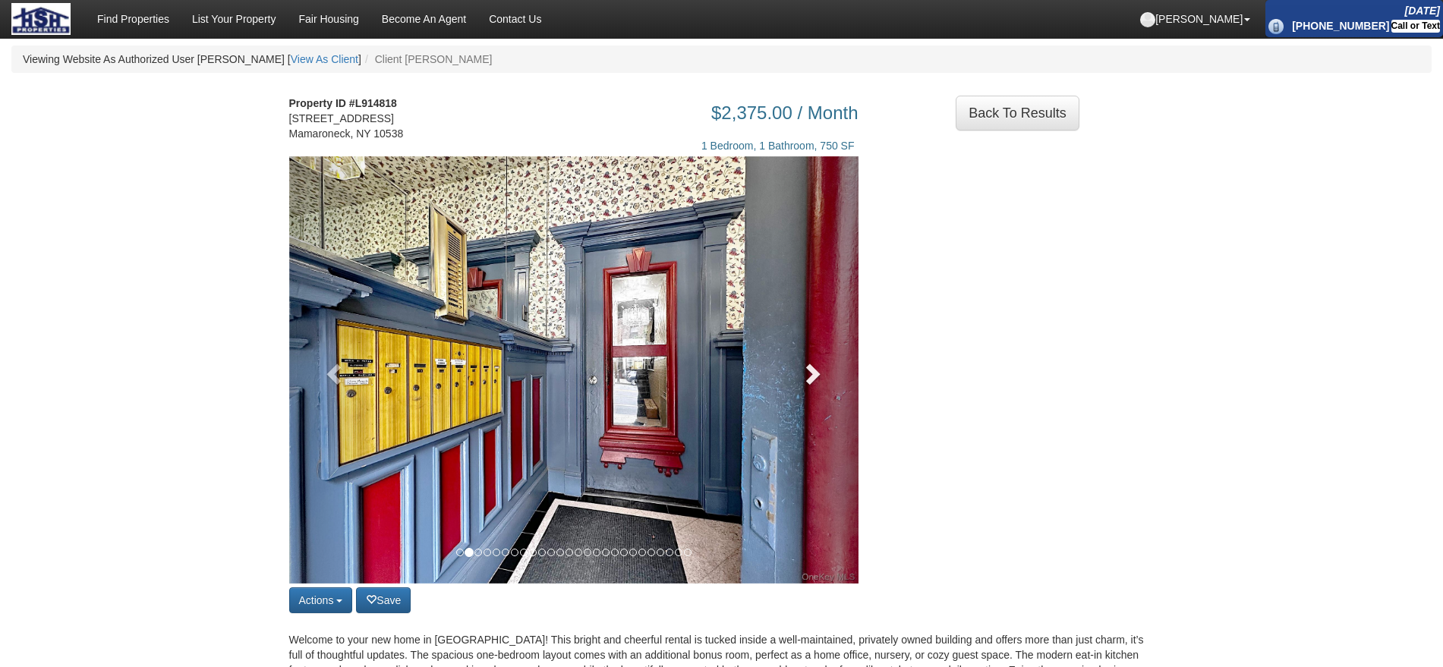
click at [804, 385] on span at bounding box center [811, 373] width 23 height 23
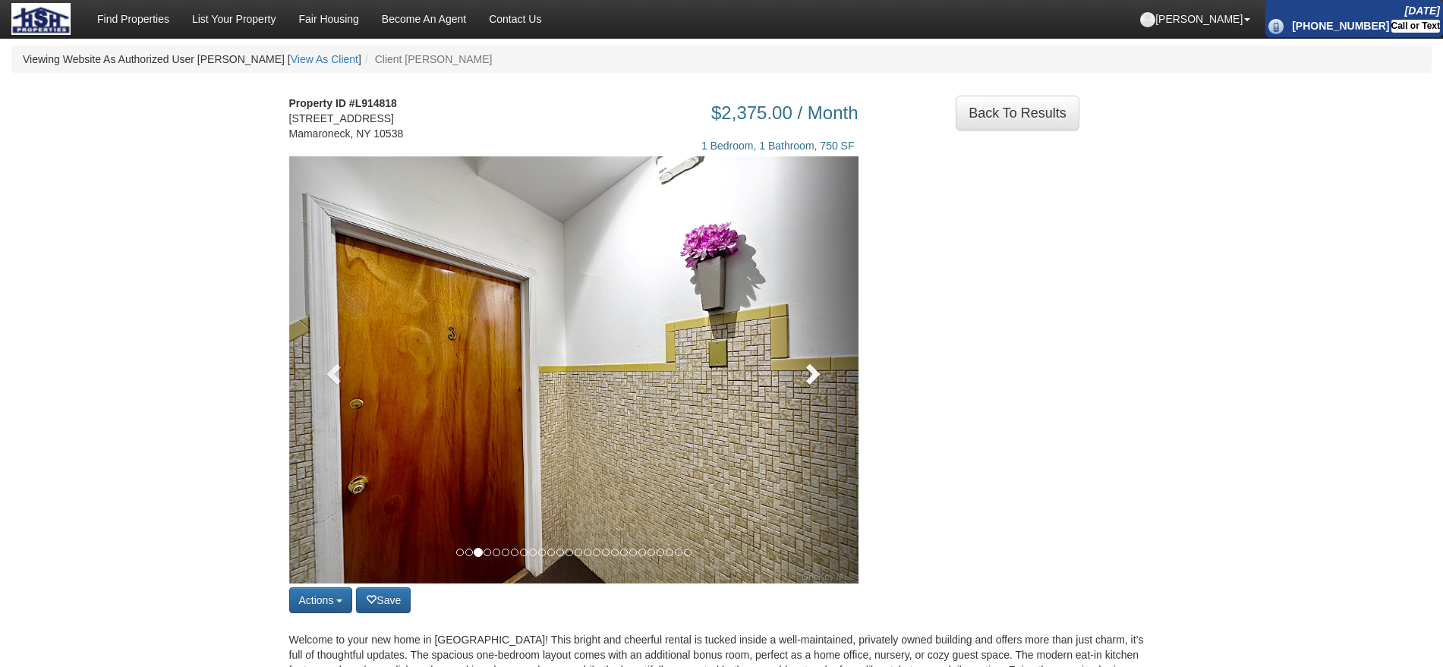
click at [804, 385] on span at bounding box center [811, 373] width 23 height 23
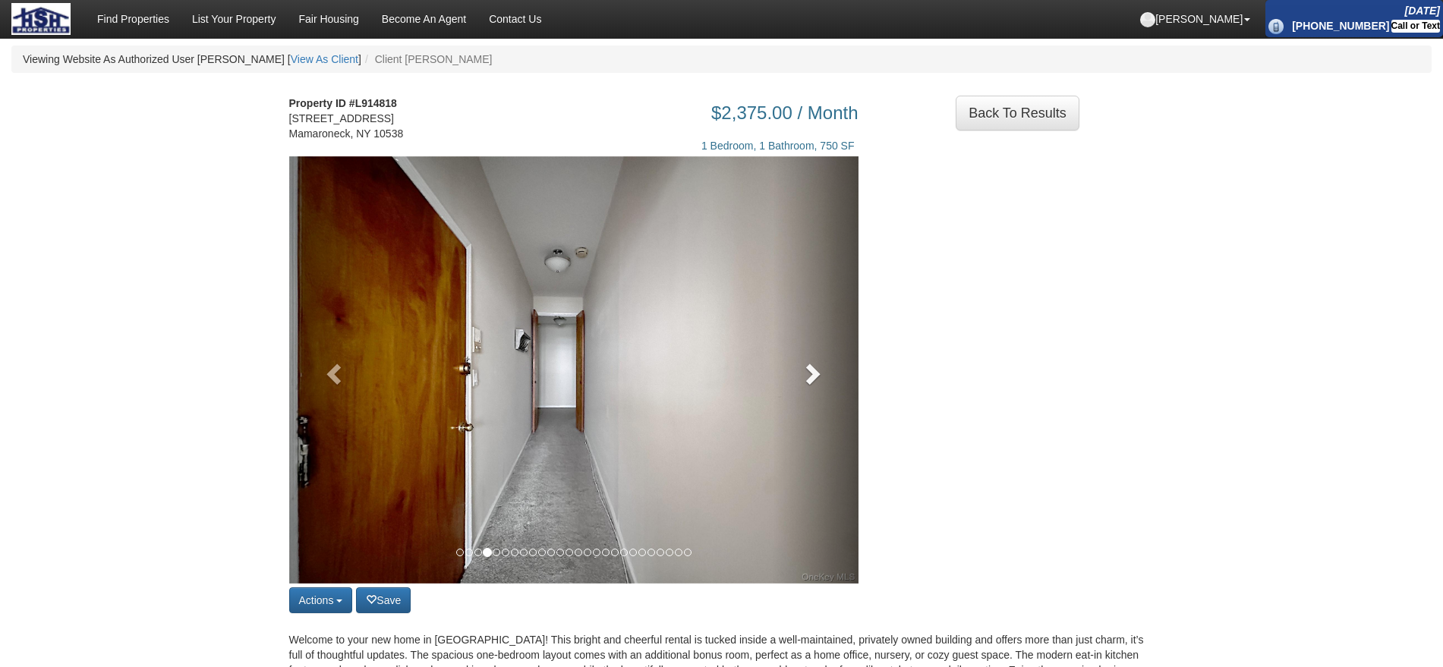
click at [805, 381] on span at bounding box center [811, 373] width 23 height 23
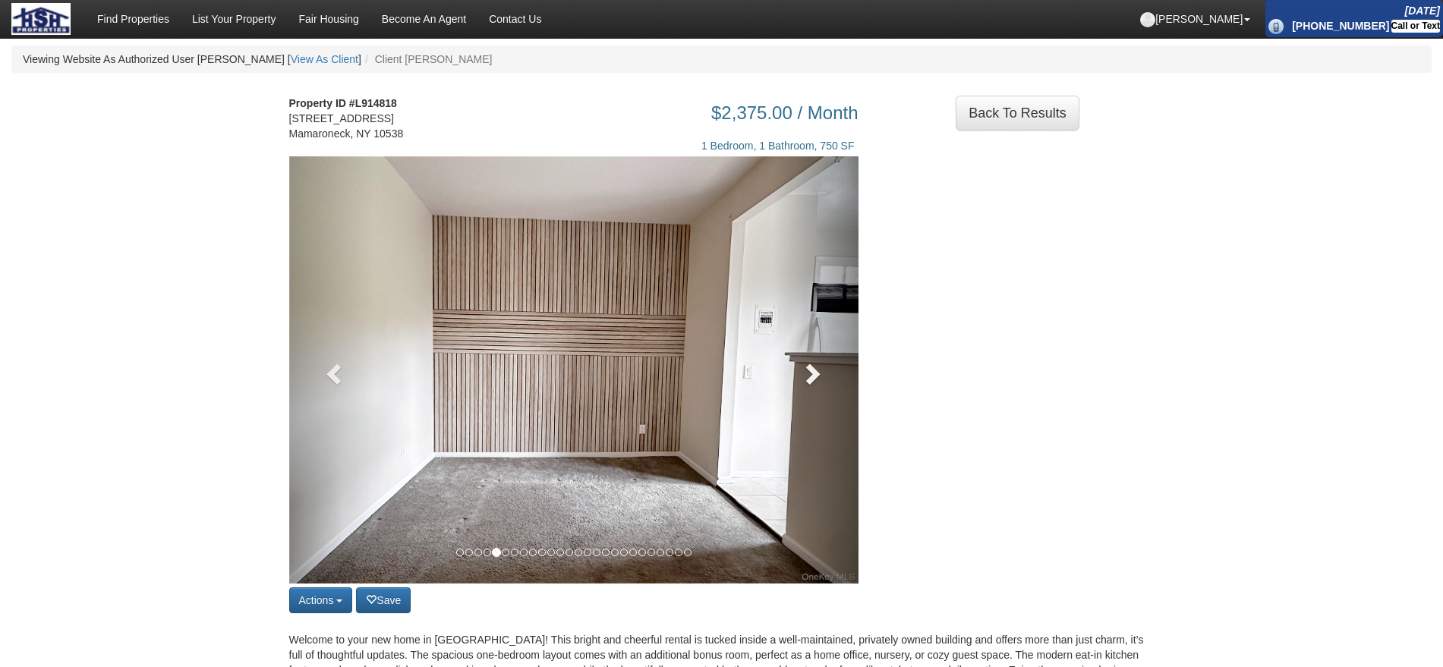
click at [805, 379] on span at bounding box center [811, 373] width 23 height 23
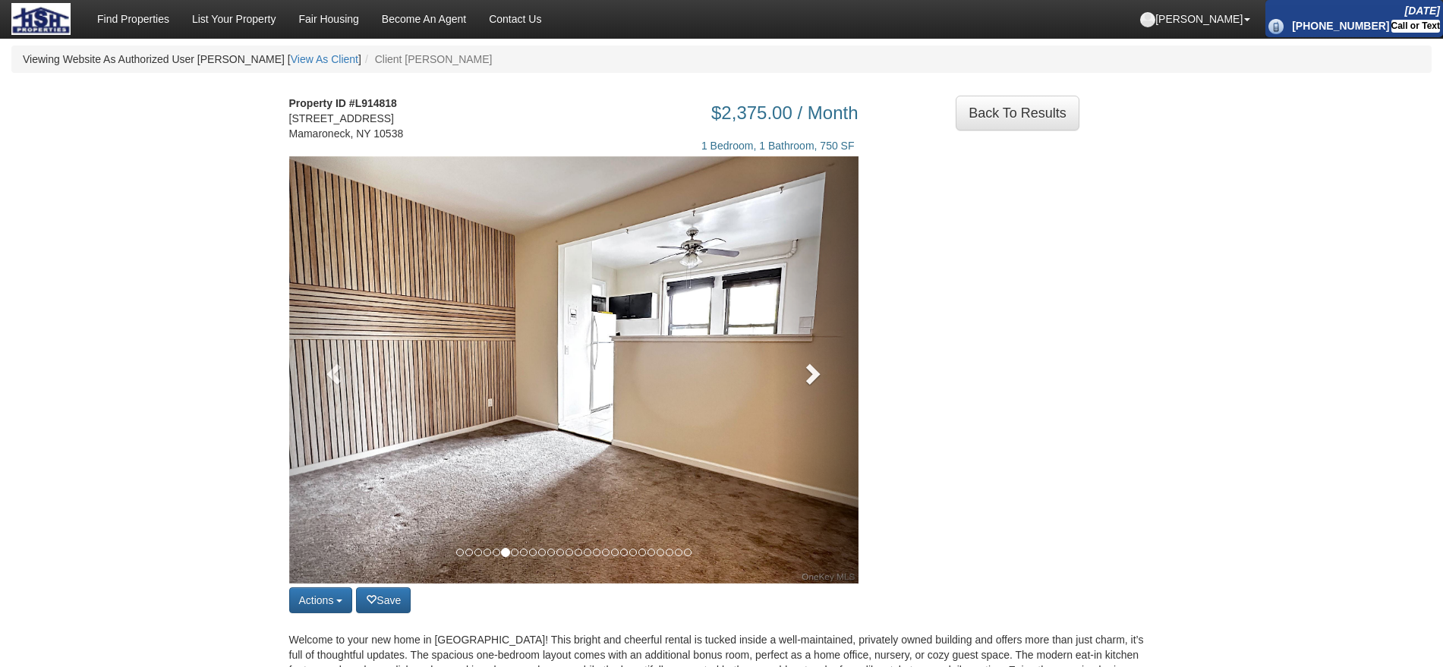
click at [805, 379] on span at bounding box center [811, 373] width 23 height 23
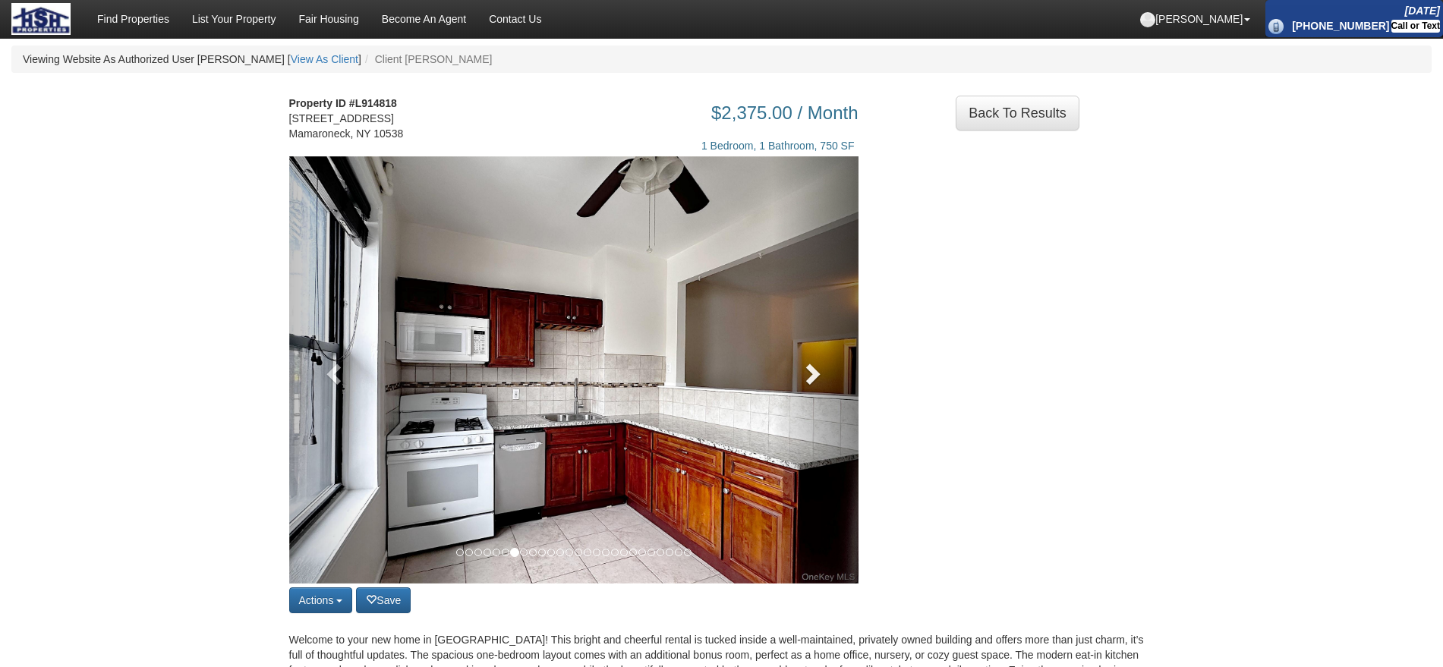
click at [805, 379] on span at bounding box center [811, 373] width 23 height 23
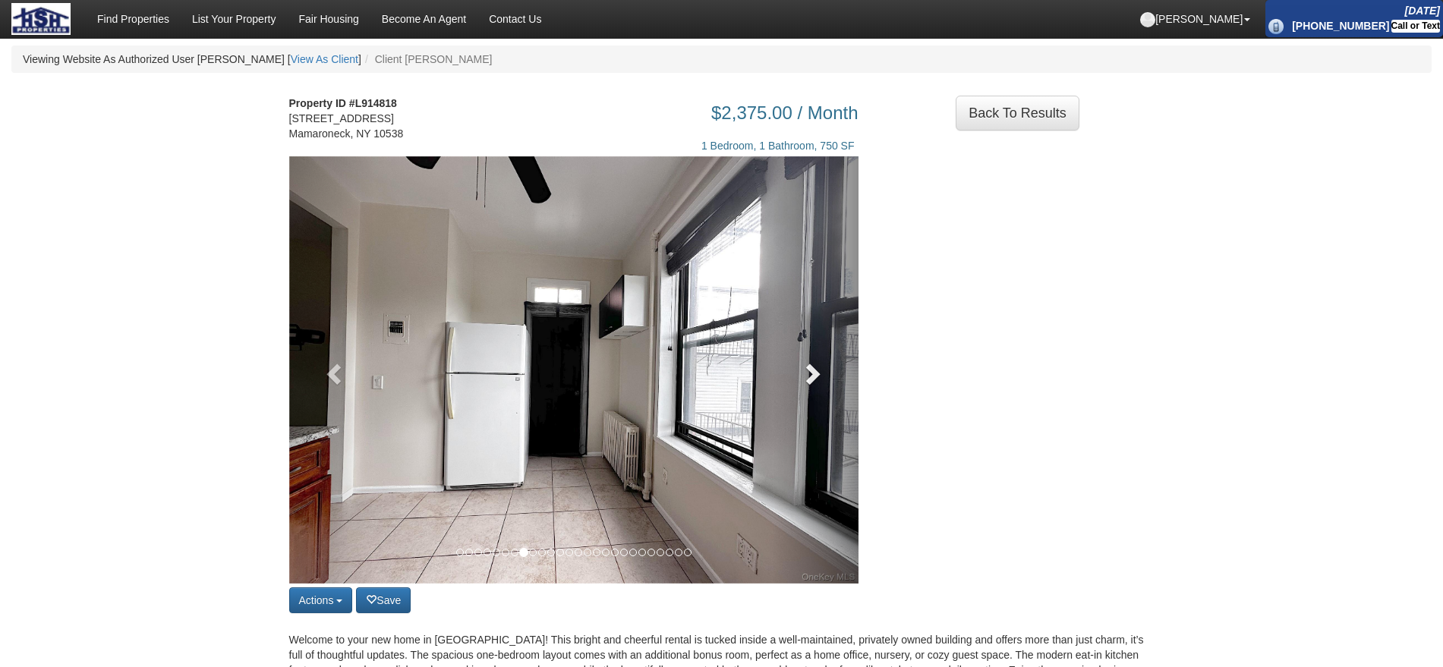
click at [805, 379] on span at bounding box center [811, 373] width 23 height 23
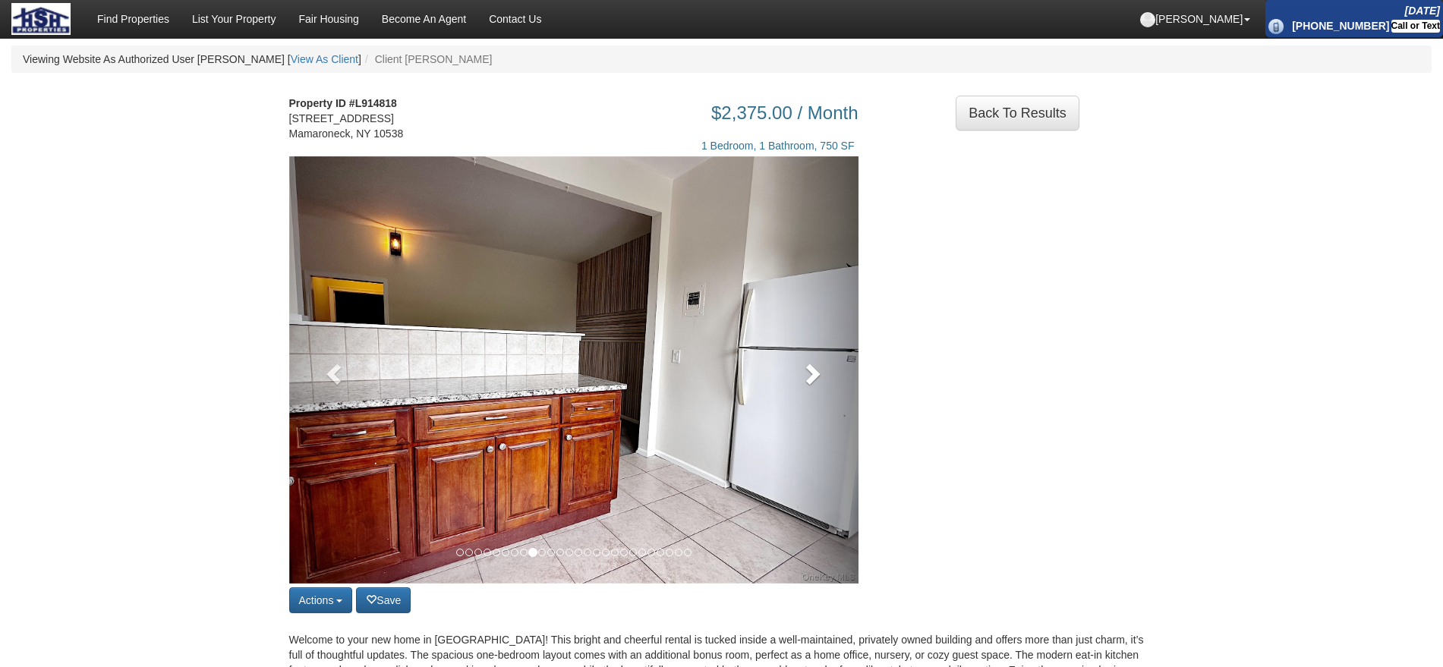
click at [805, 379] on span at bounding box center [811, 373] width 23 height 23
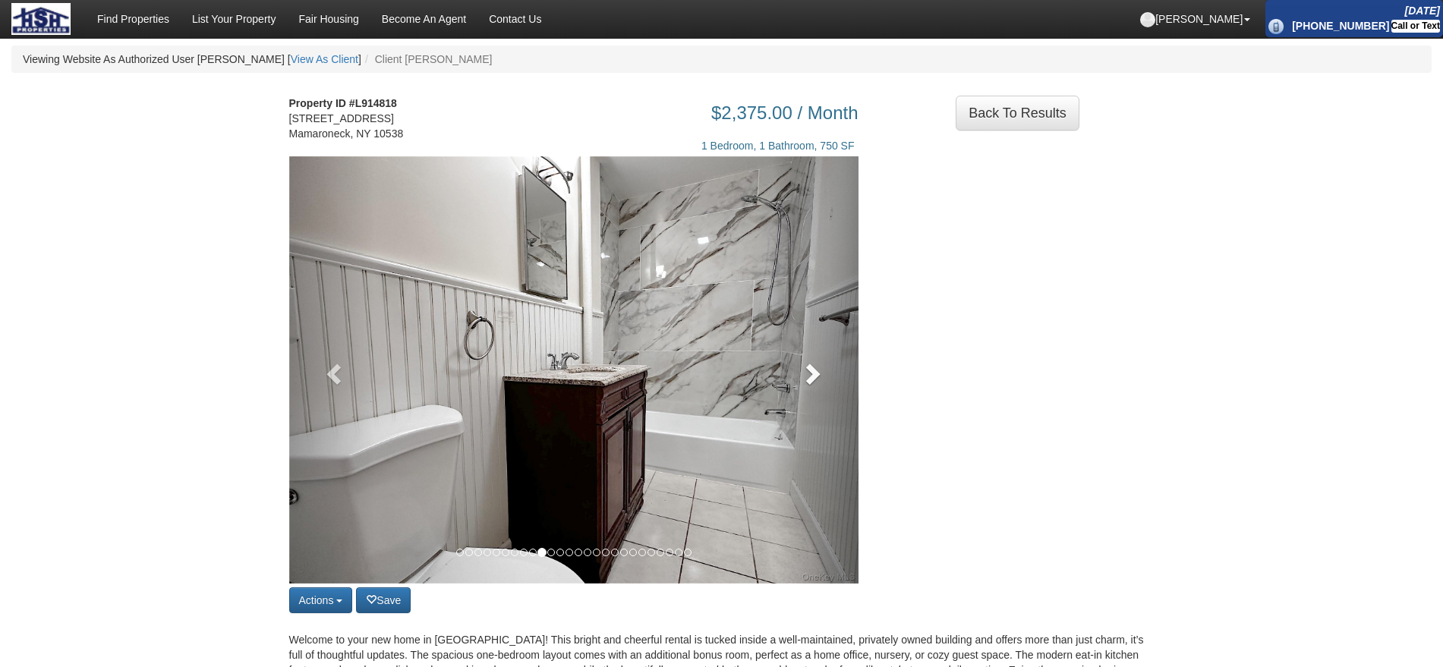
click at [805, 379] on span at bounding box center [811, 373] width 23 height 23
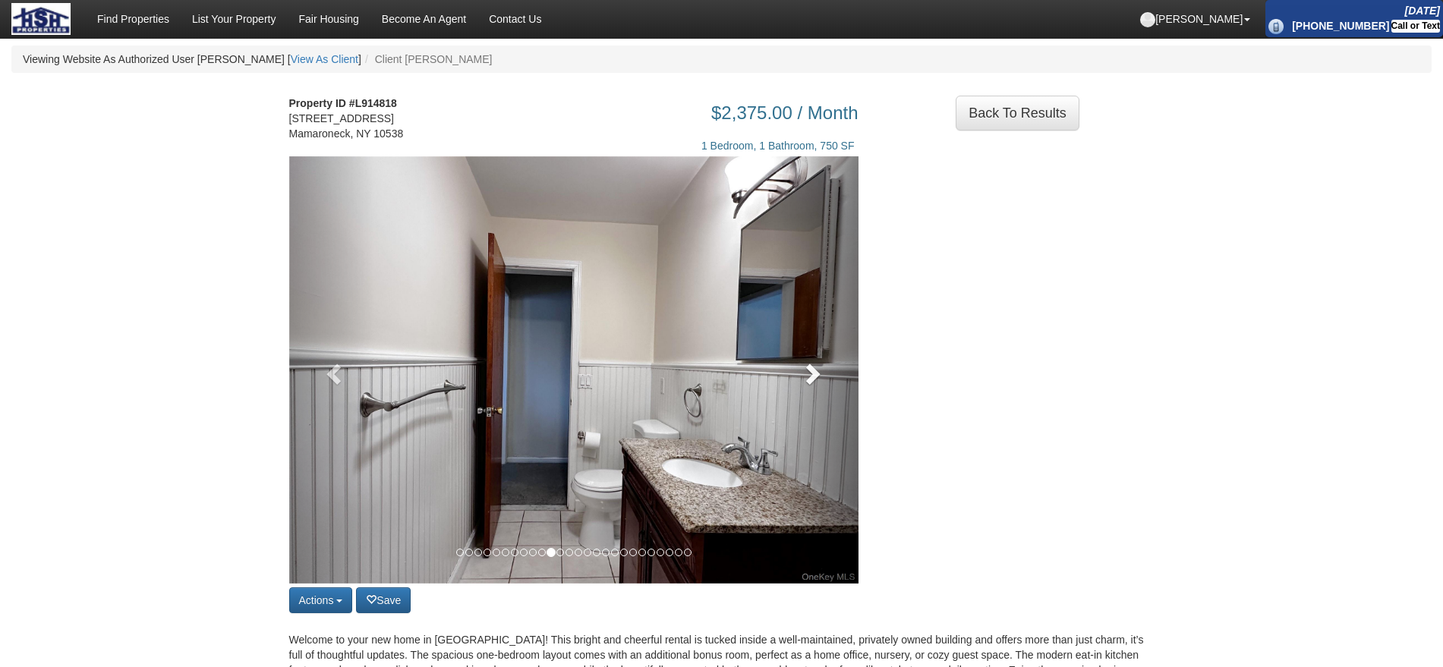
click at [805, 379] on span at bounding box center [811, 373] width 23 height 23
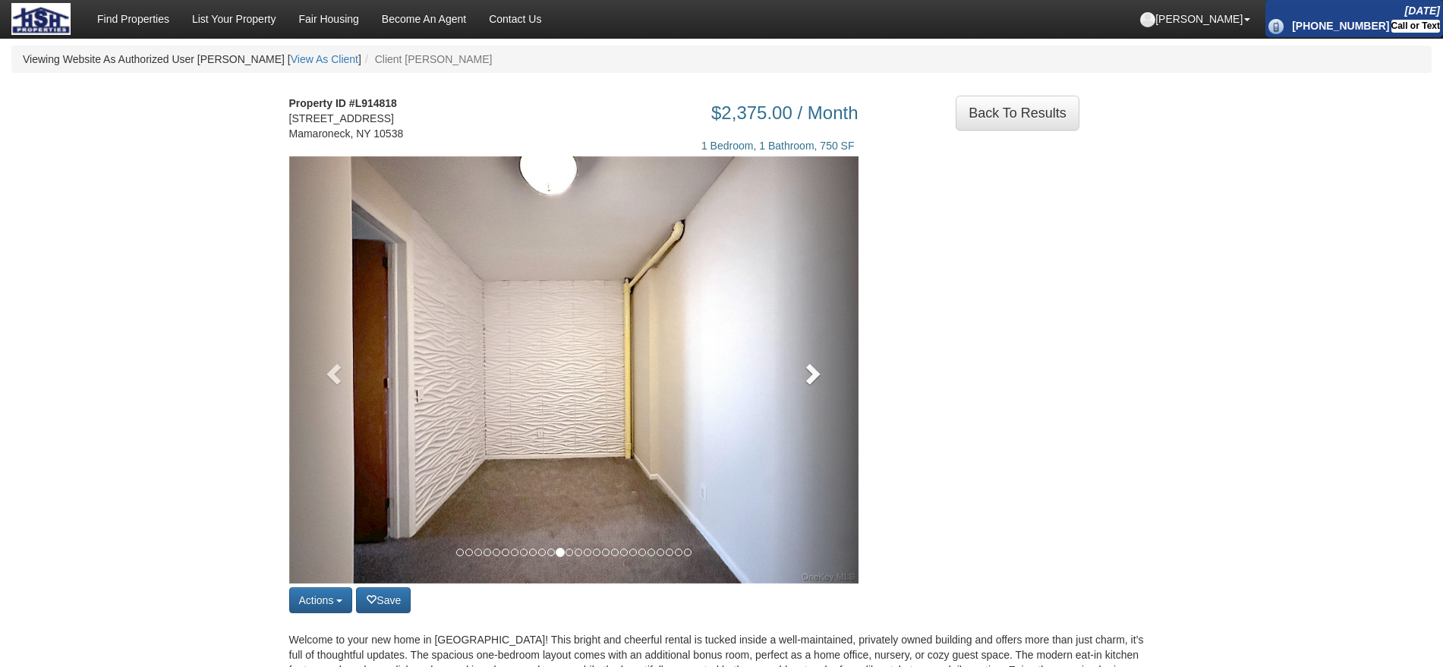
click at [805, 379] on span at bounding box center [811, 373] width 23 height 23
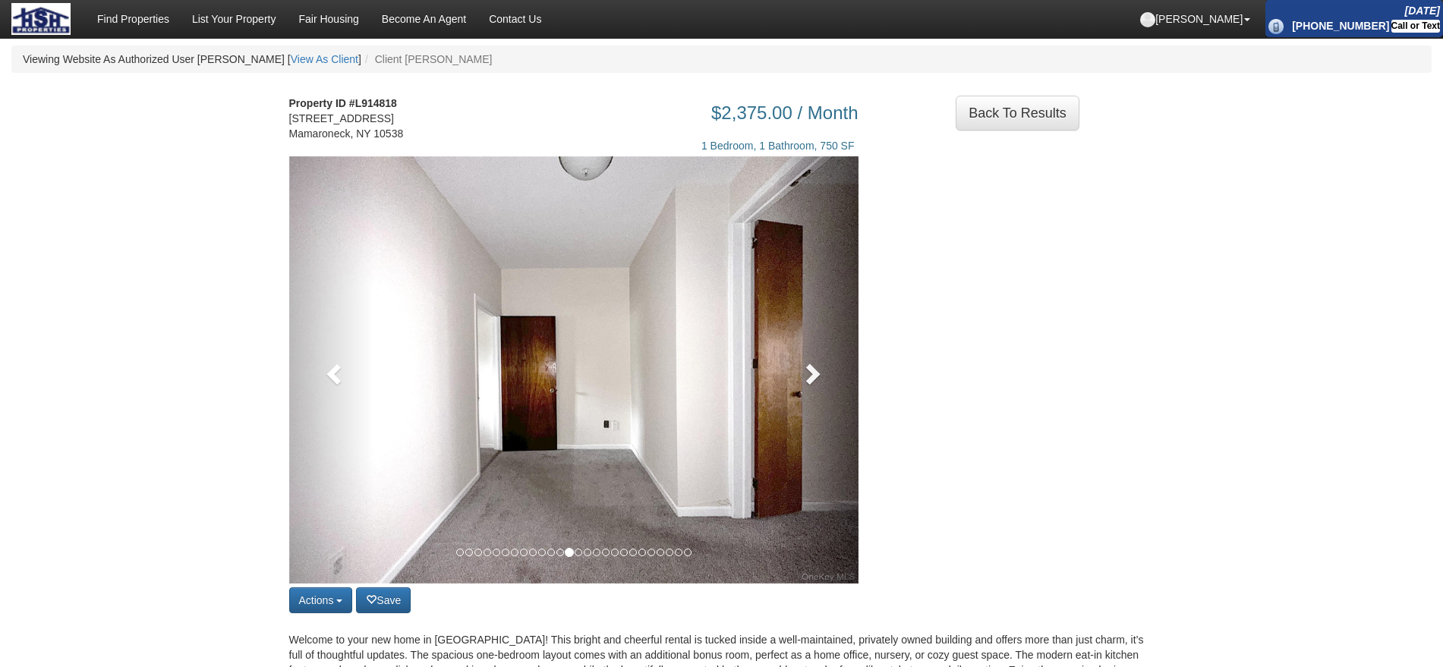
click at [805, 379] on span at bounding box center [811, 373] width 23 height 23
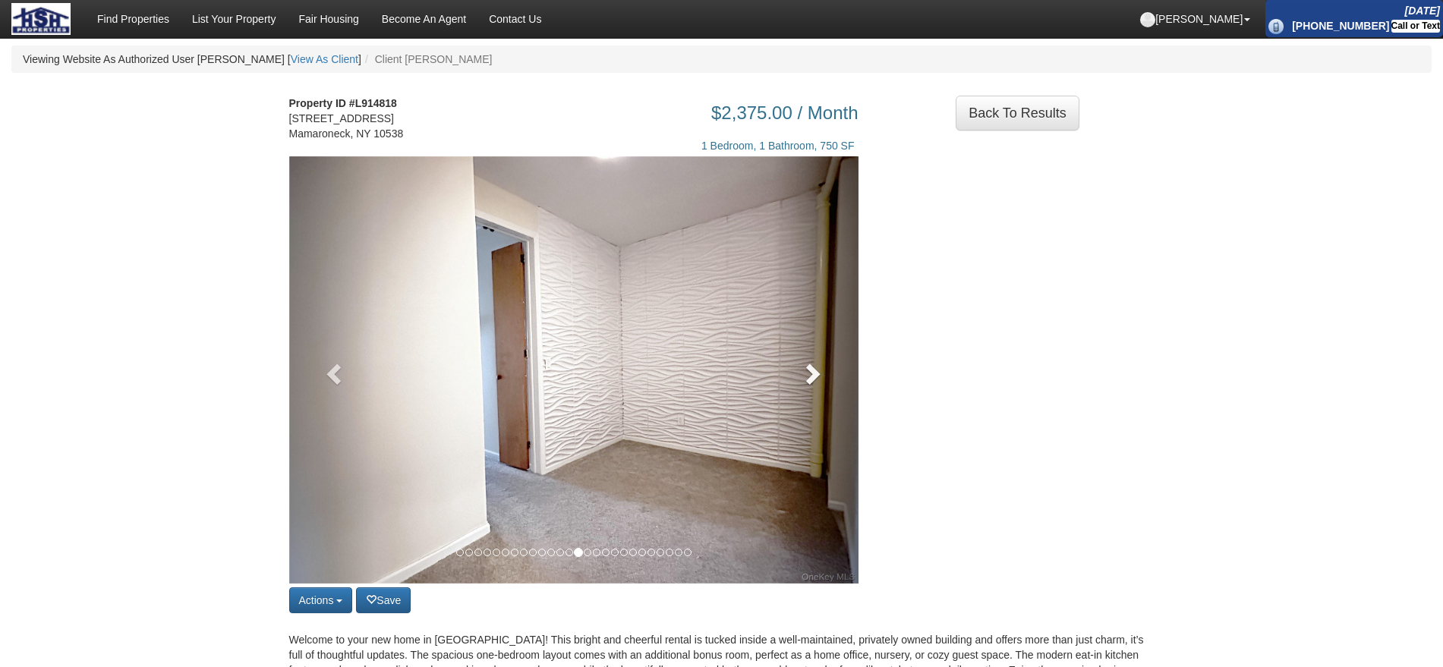
click at [805, 379] on span at bounding box center [811, 373] width 23 height 23
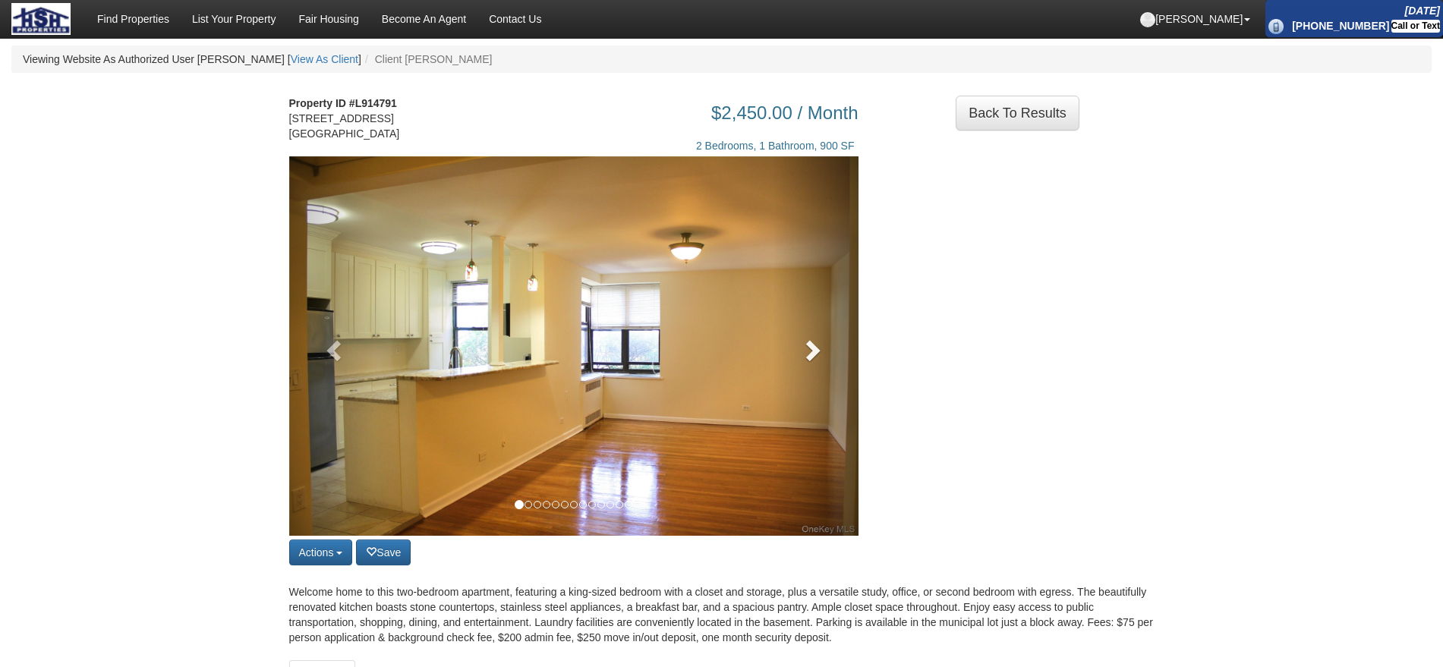
click at [807, 361] on span at bounding box center [811, 350] width 23 height 23
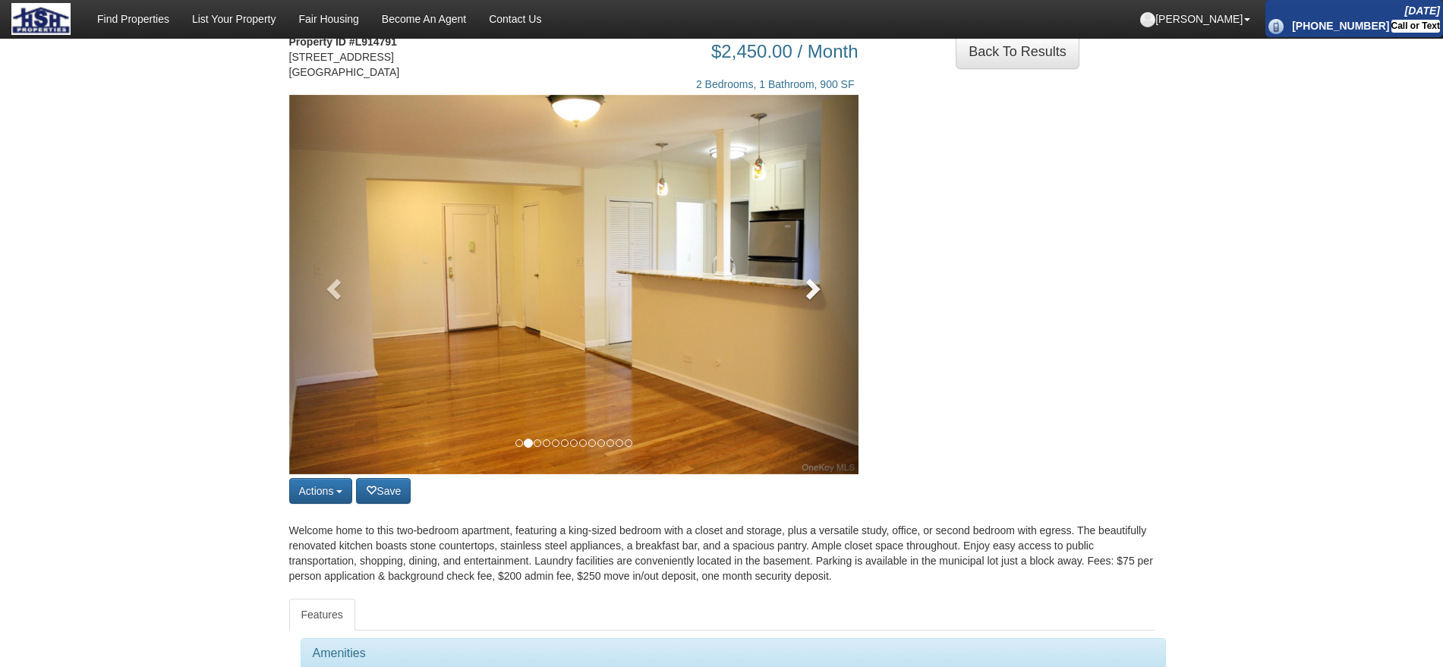
scroll to position [95, 0]
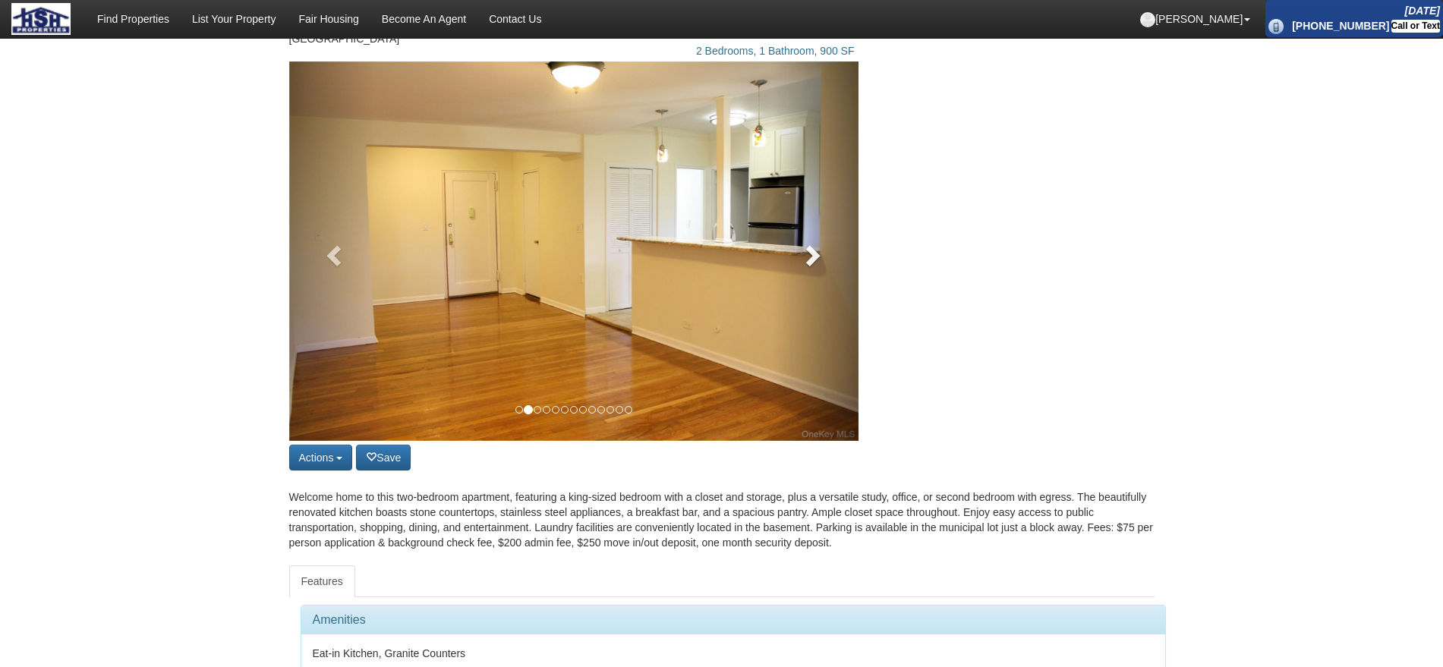
click at [821, 244] on link at bounding box center [816, 251] width 86 height 380
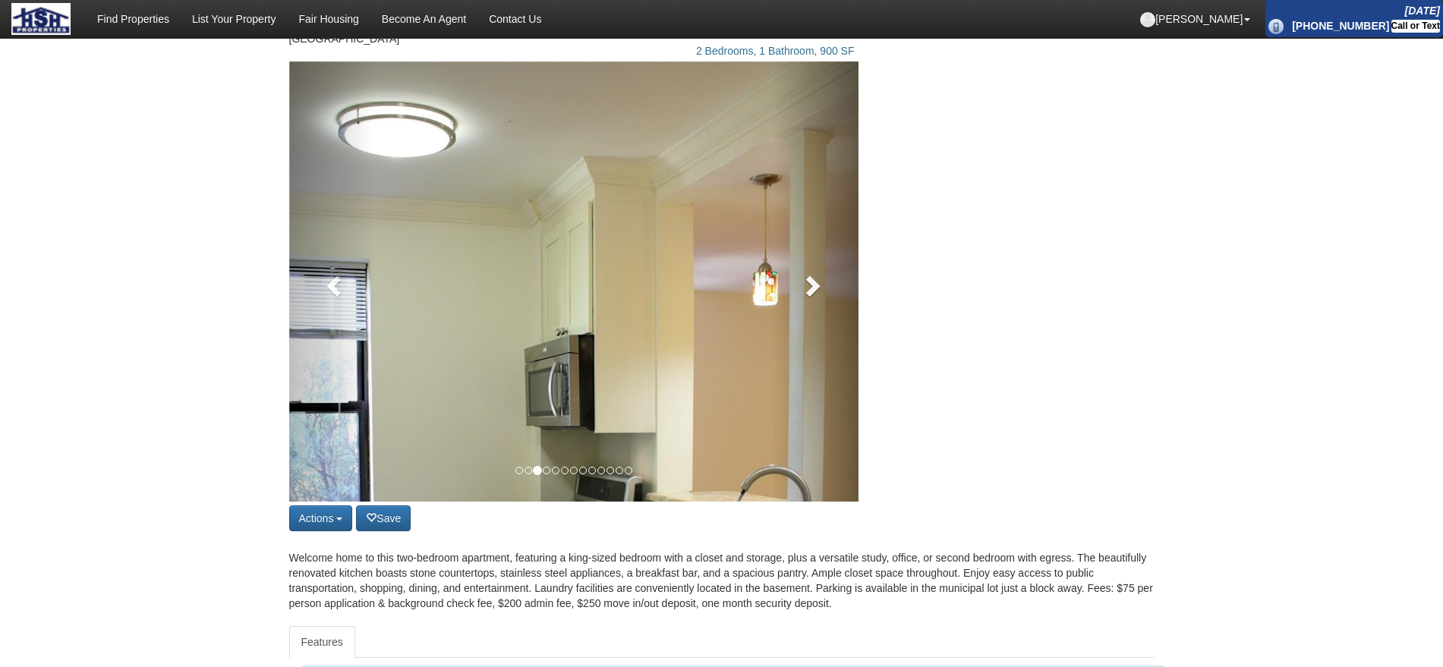
click at [821, 244] on link at bounding box center [816, 281] width 86 height 440
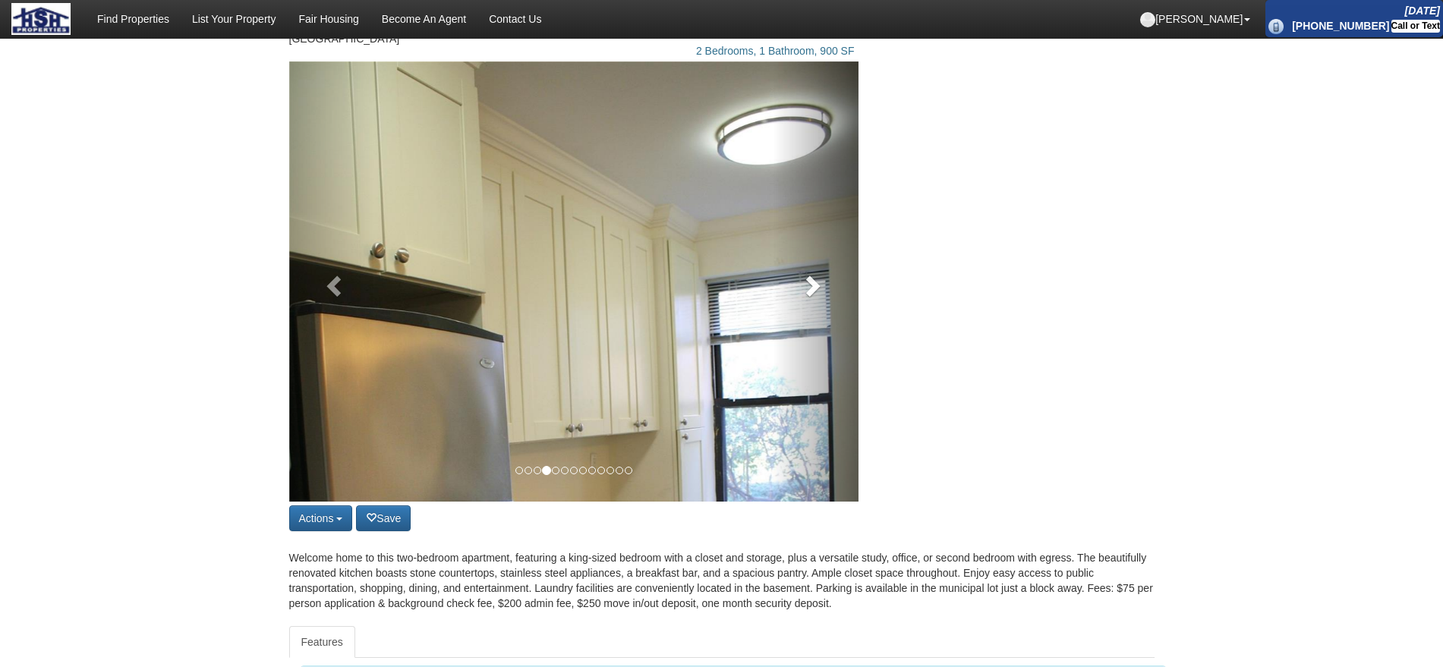
click at [814, 276] on link at bounding box center [816, 281] width 86 height 440
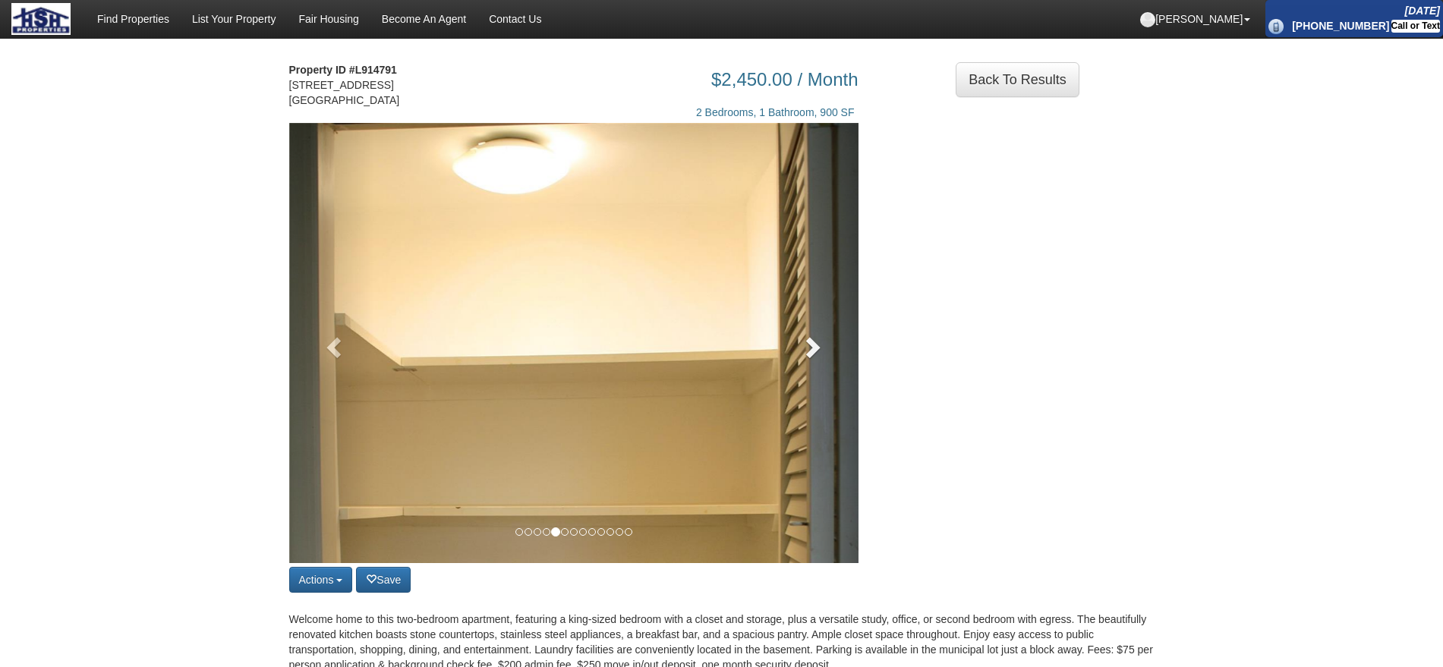
scroll to position [0, 0]
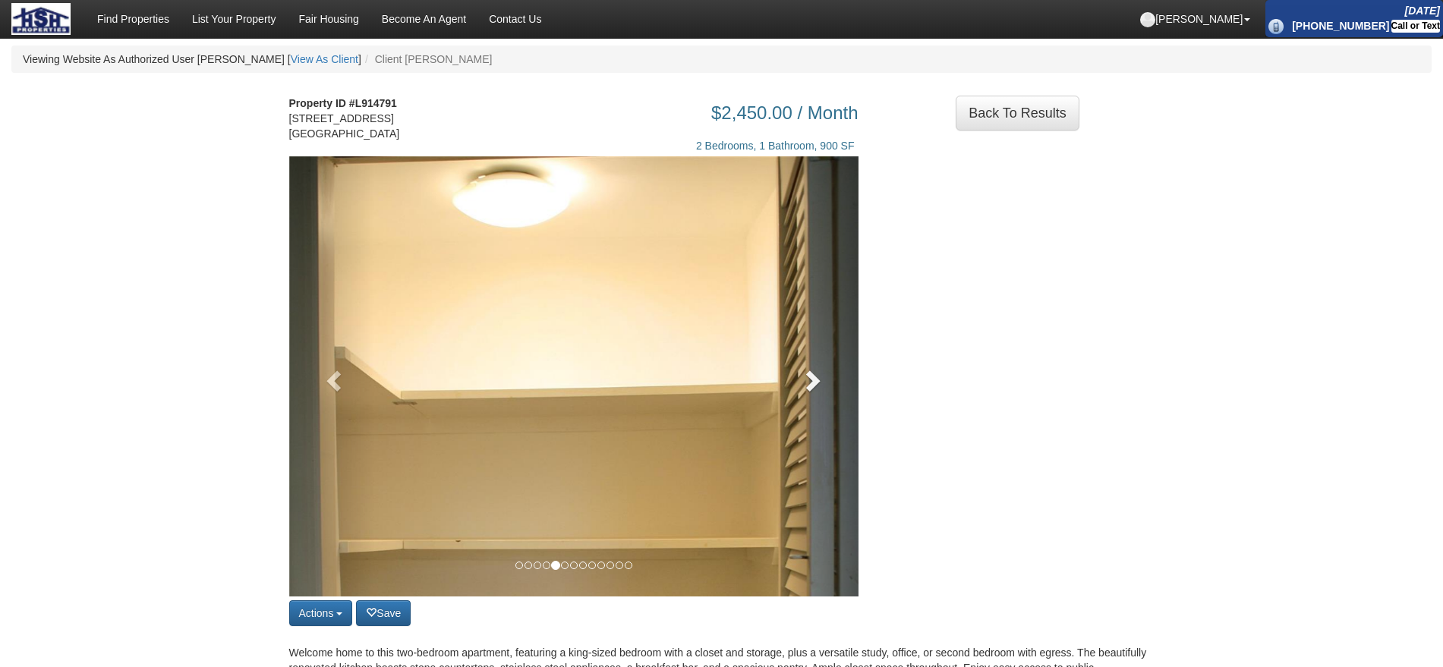
click at [841, 404] on link at bounding box center [816, 376] width 86 height 440
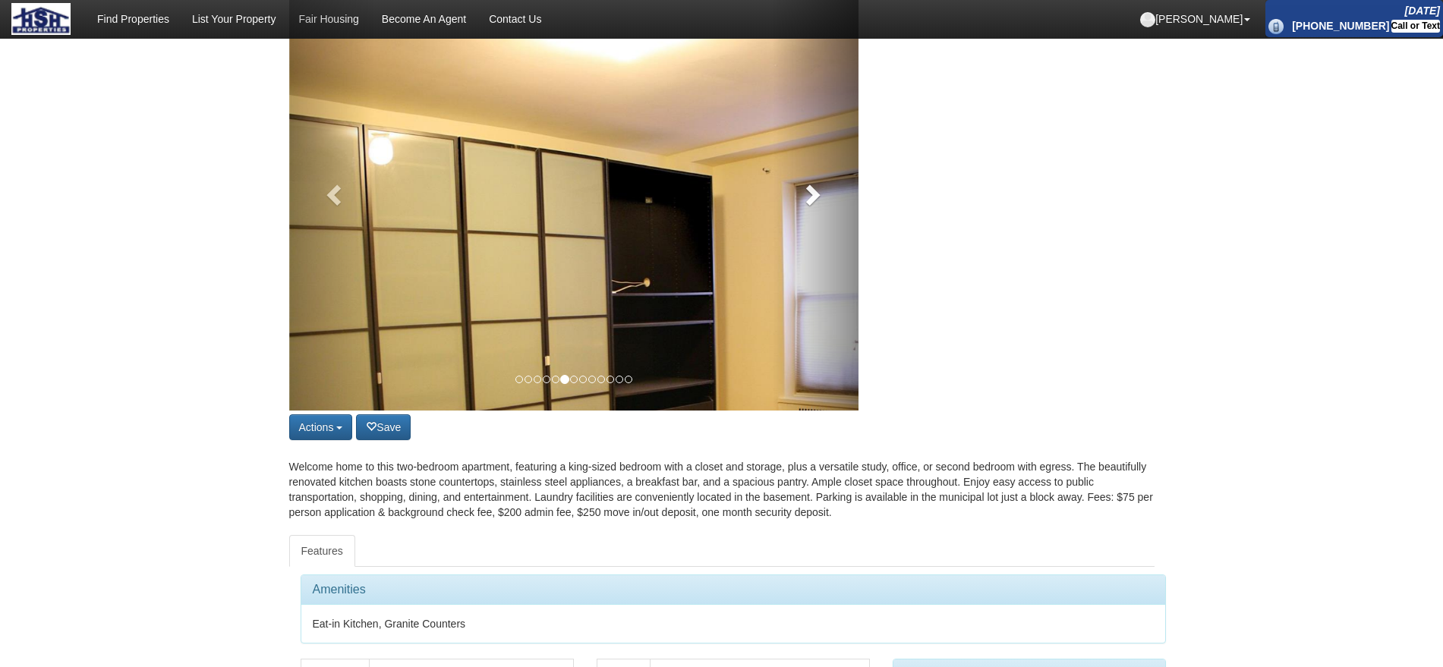
scroll to position [190, 0]
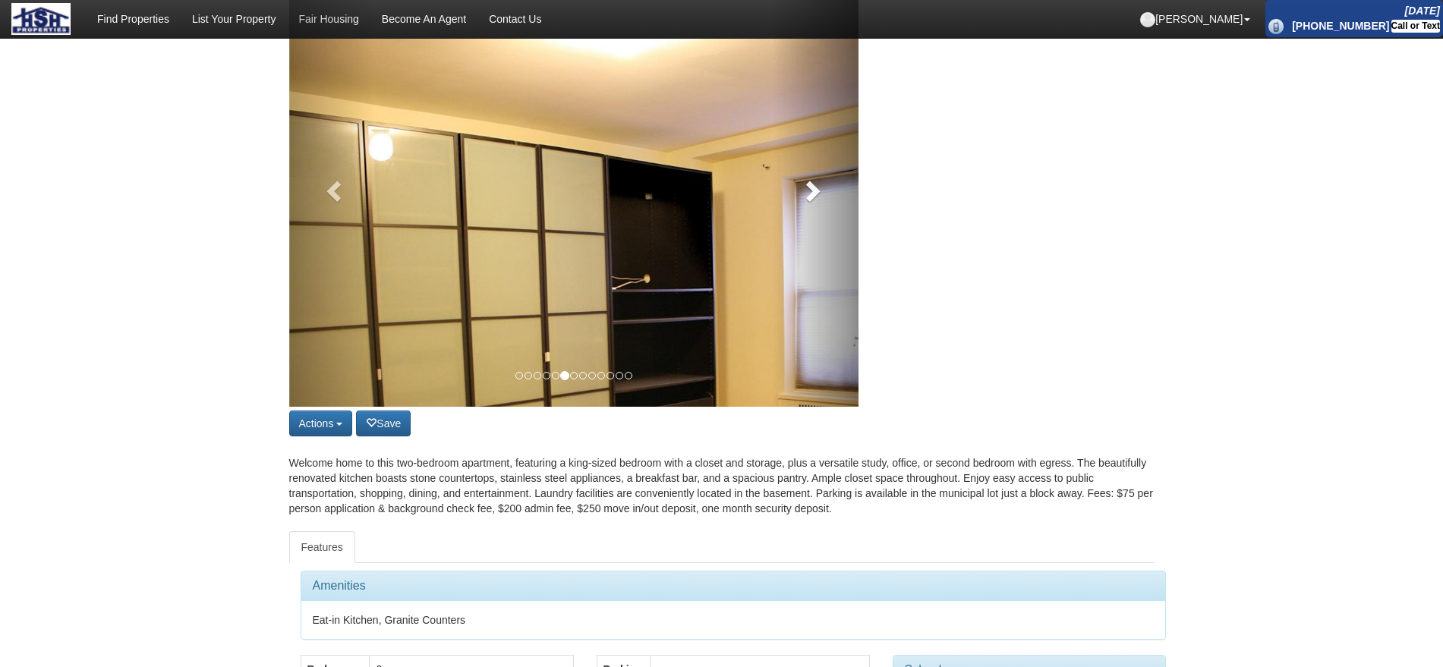
click at [810, 202] on span at bounding box center [811, 190] width 23 height 23
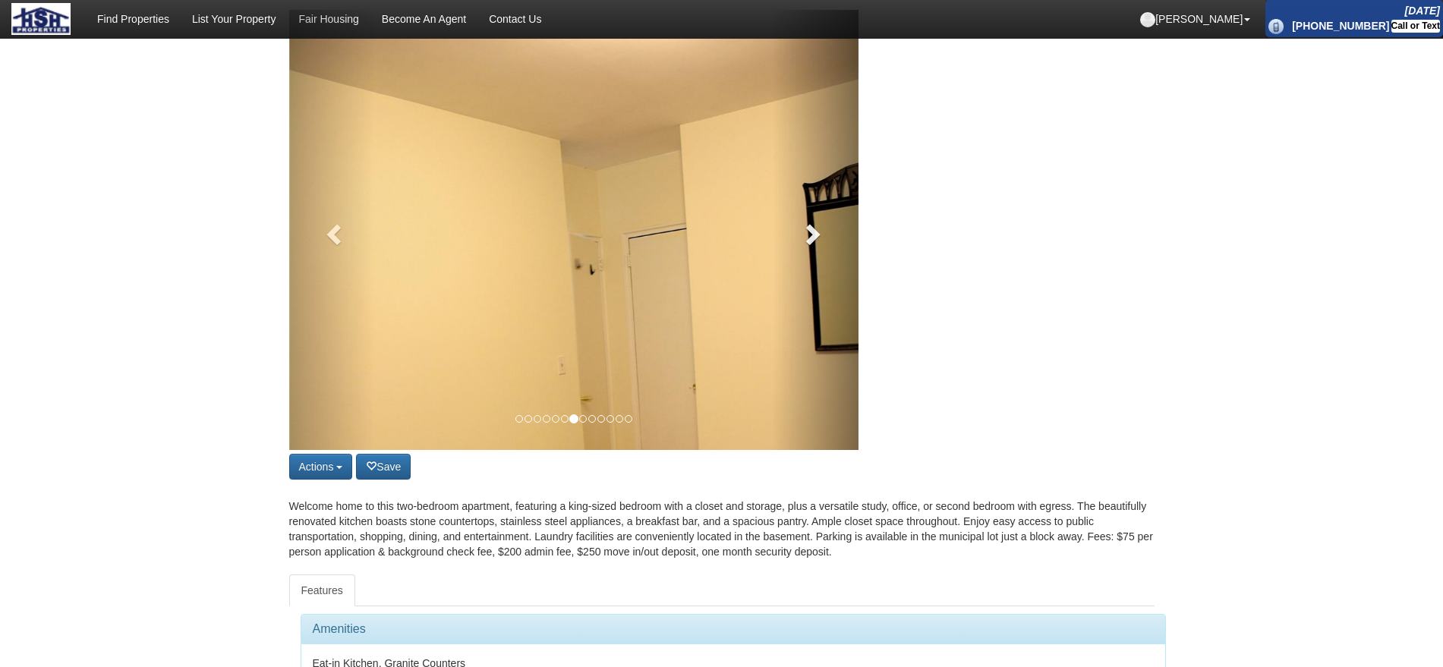
scroll to position [95, 0]
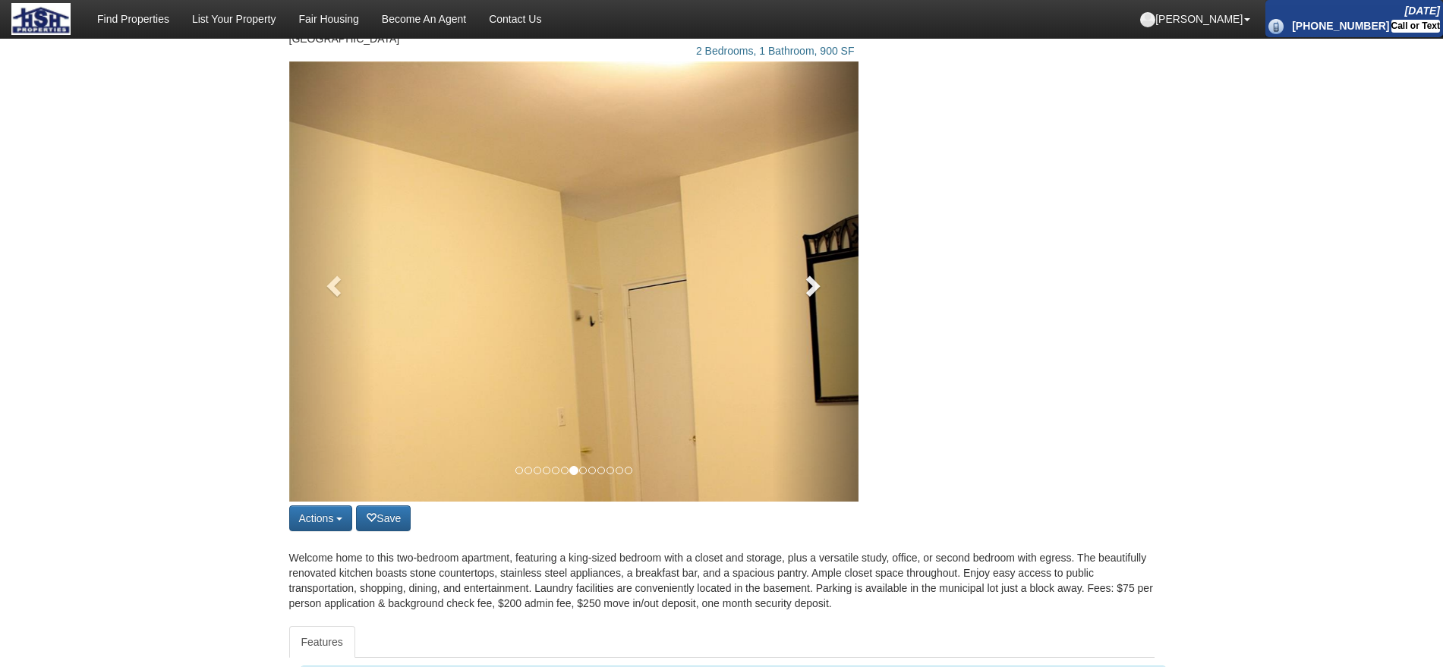
click at [807, 342] on link at bounding box center [816, 281] width 86 height 440
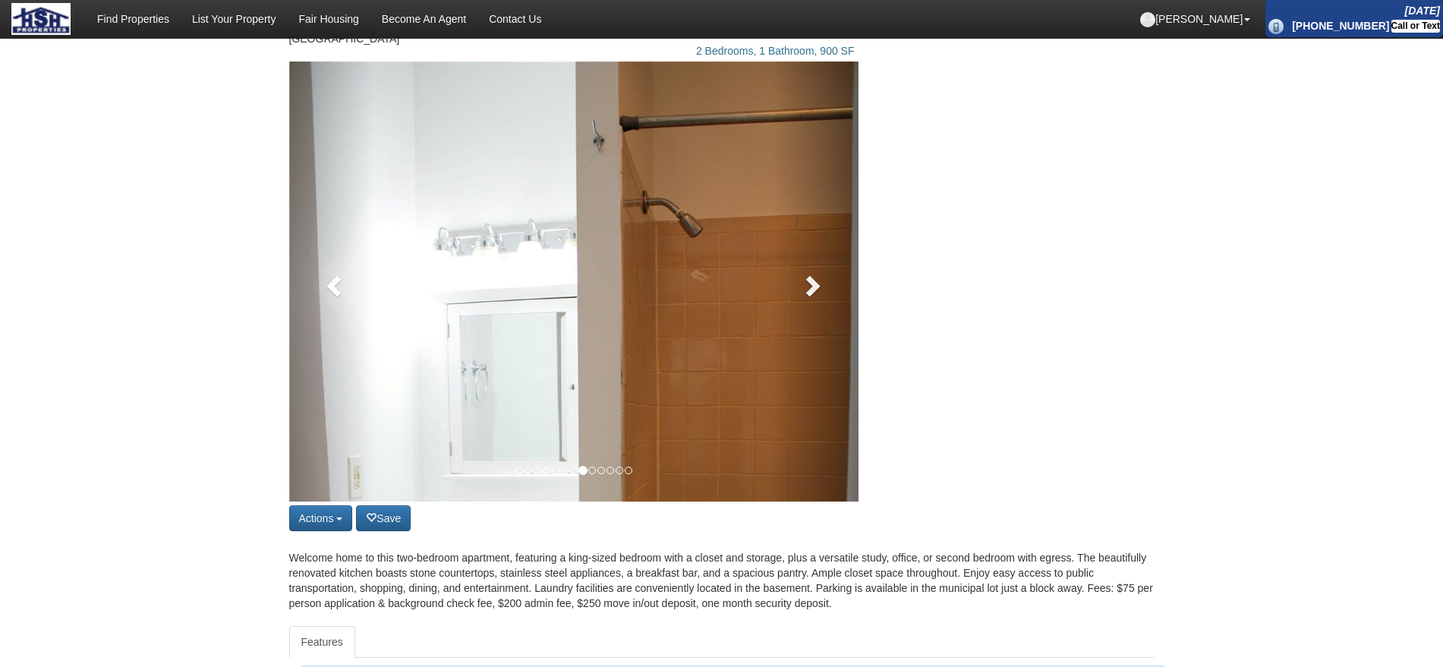
click at [807, 342] on link at bounding box center [816, 281] width 86 height 440
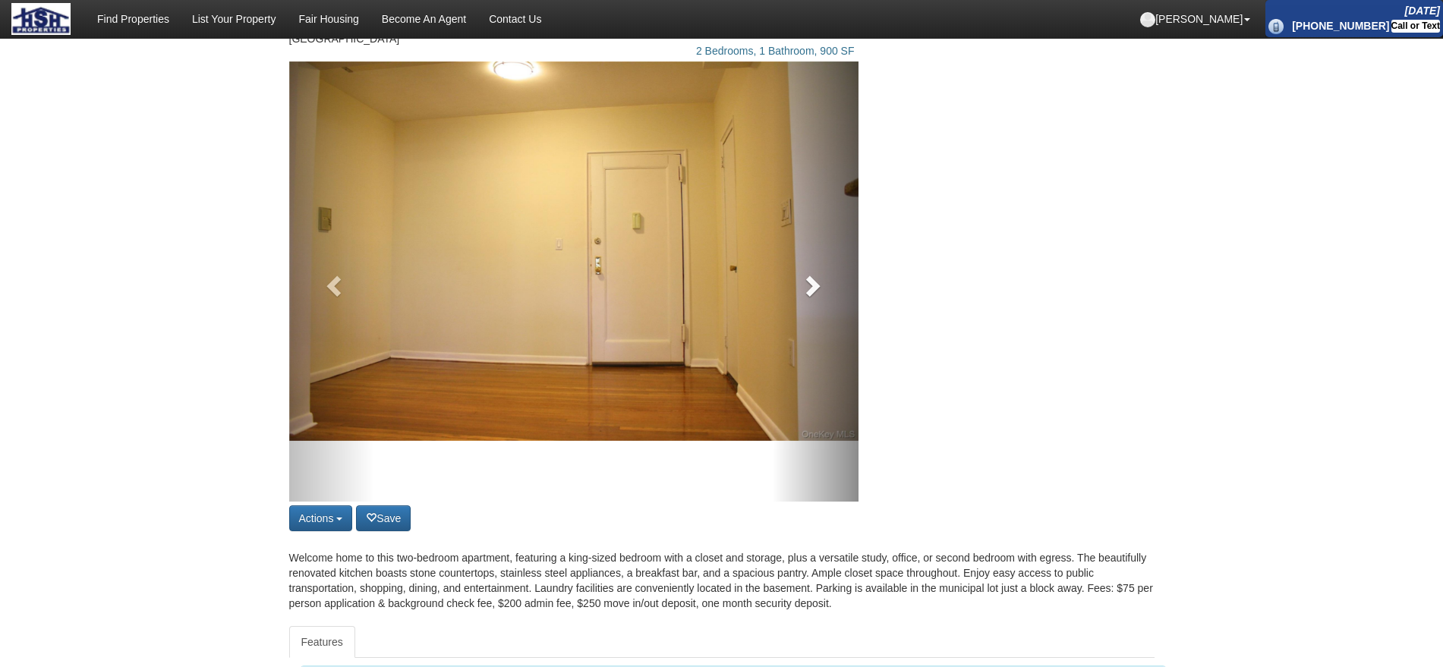
scroll to position [0, 0]
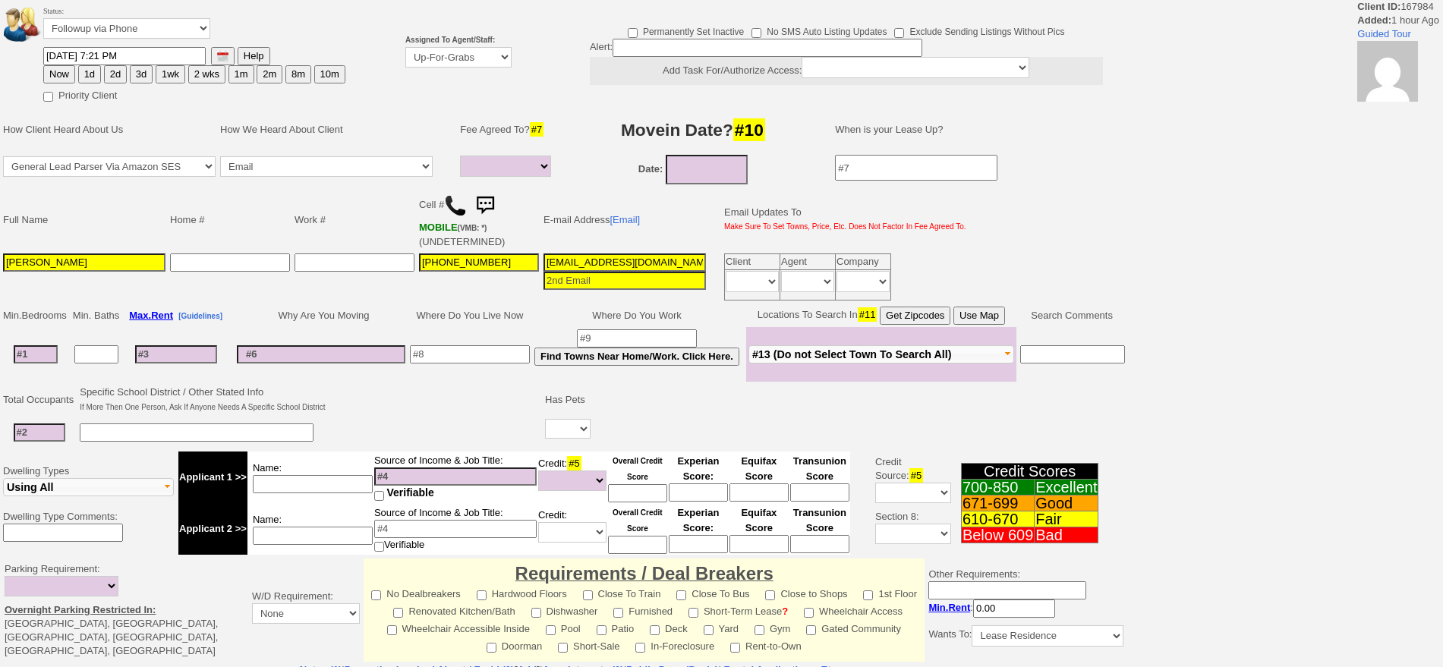
select select
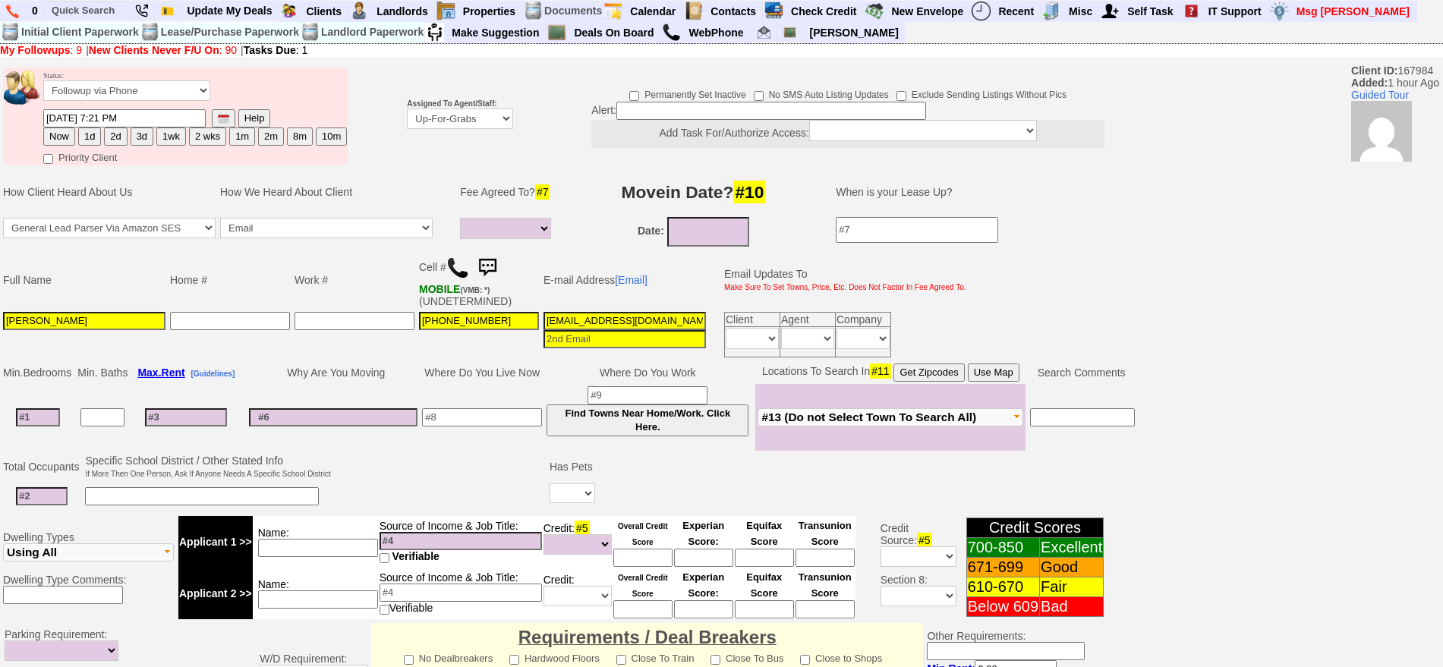
click at [93, 135] on button "1d" at bounding box center [89, 137] width 23 height 18
type input "[DATE] 08:46 PM"
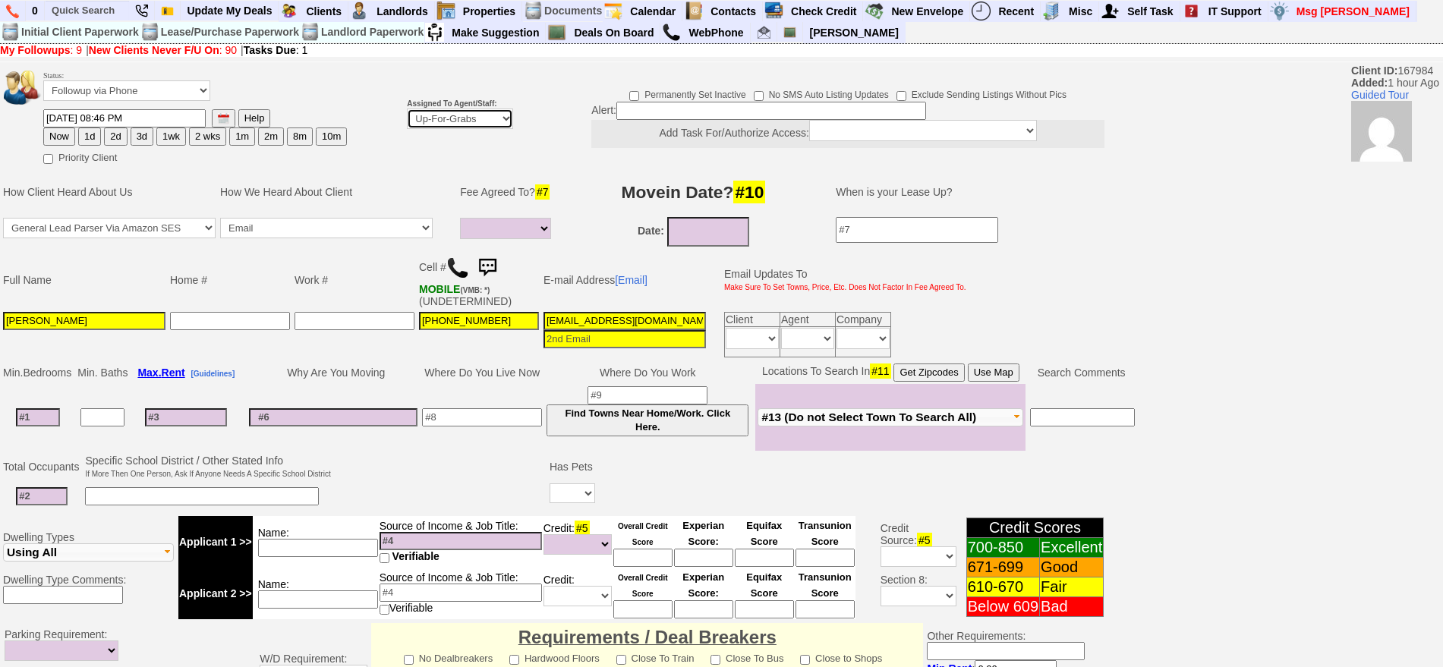
click at [468, 112] on select "Up-For-Grabs ***** STAFF ***** Bob Bruno 914-419-3579 Cristy Liberto 914-486-10…" at bounding box center [460, 119] width 106 height 20
select select "148"
click at [407, 109] on select "Up-For-Grabs ***** STAFF ***** Bob Bruno 914-419-3579 Cristy Liberto 914-486-10…" at bounding box center [460, 119] width 106 height 20
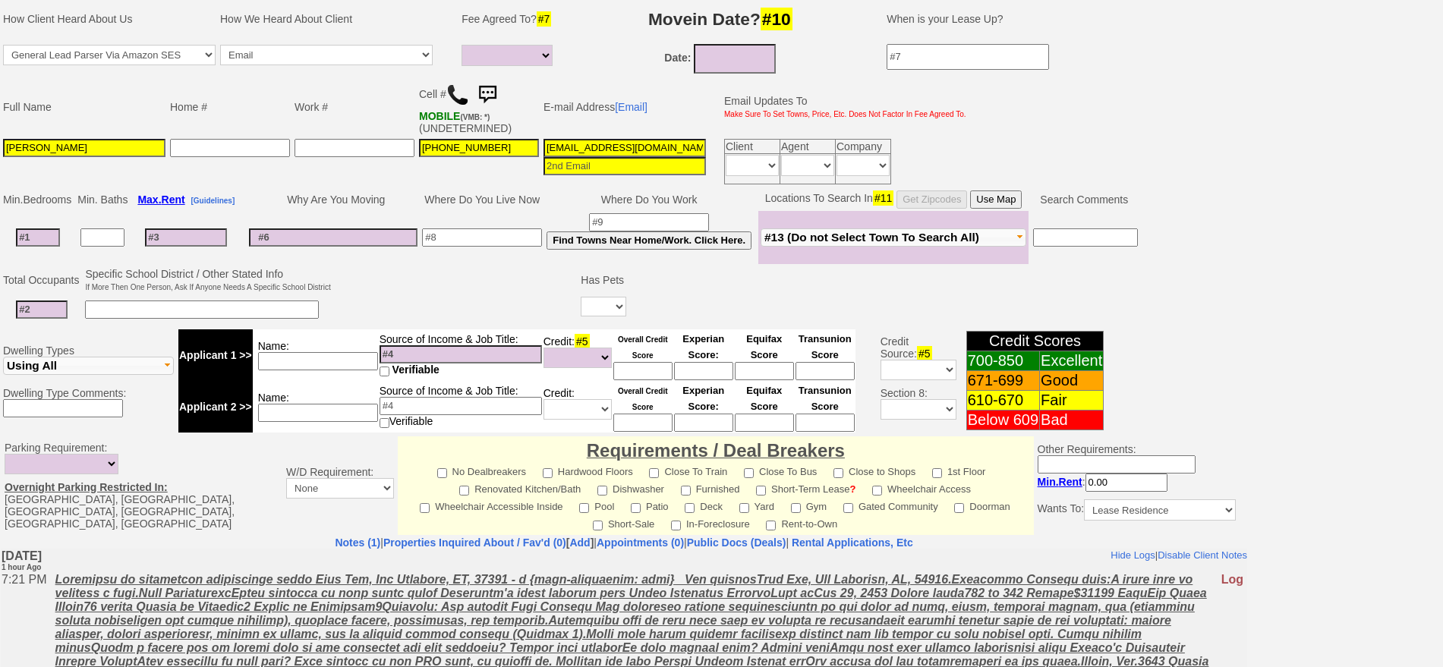
scroll to position [414, 0]
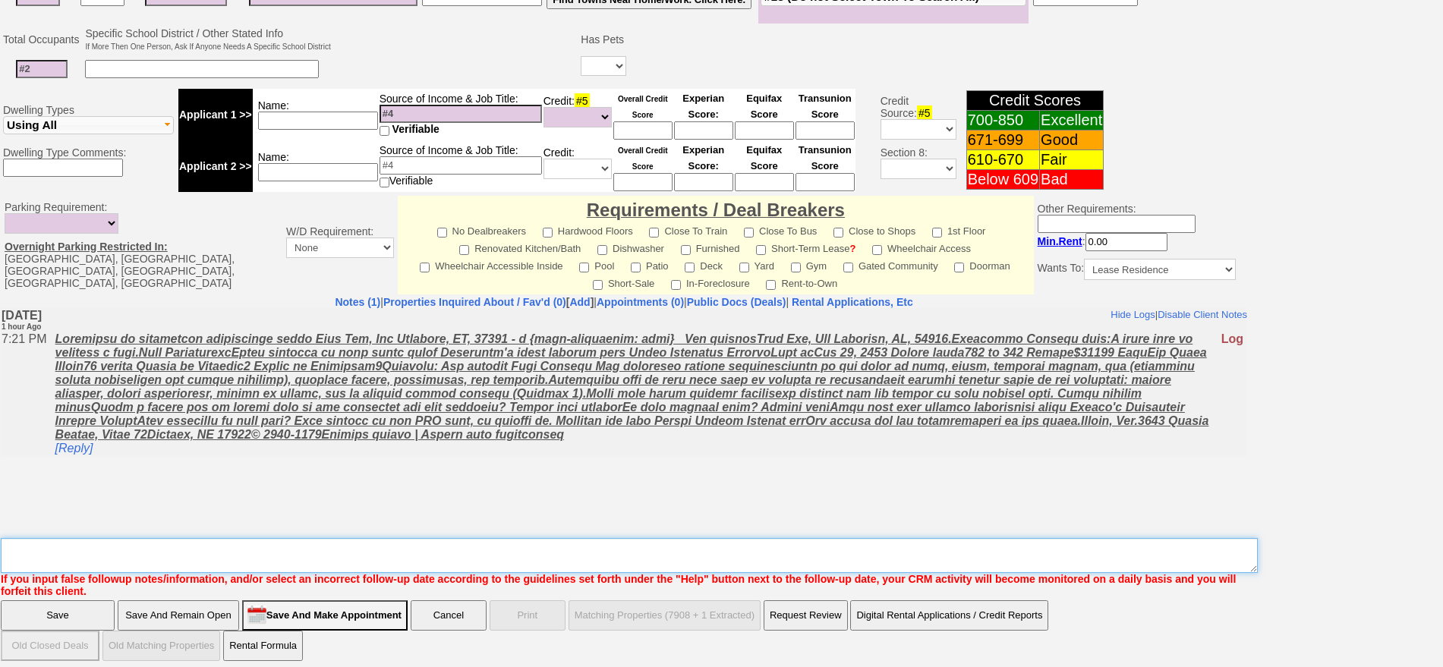
click at [1000, 551] on textarea "Insert New Note Here" at bounding box center [629, 555] width 1257 height 35
type textarea "f"
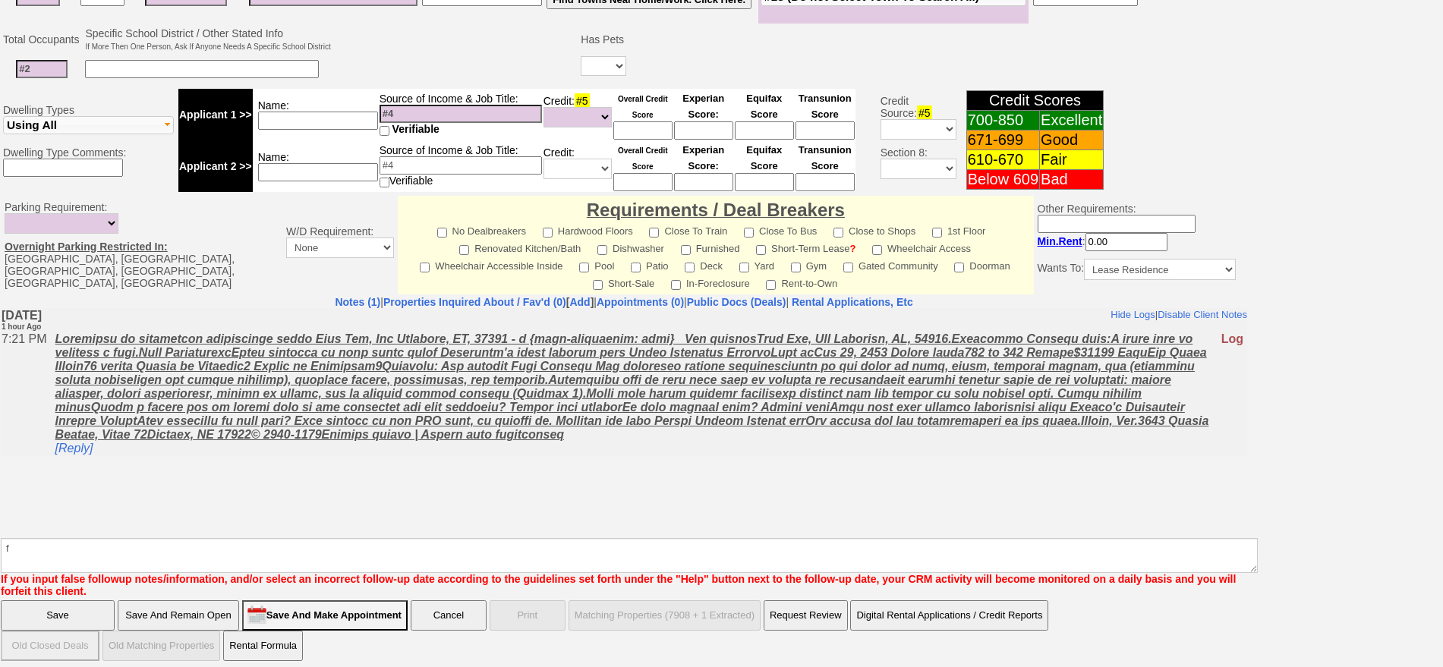
click input "Save" at bounding box center [58, 615] width 114 height 30
